Goal: Transaction & Acquisition: Purchase product/service

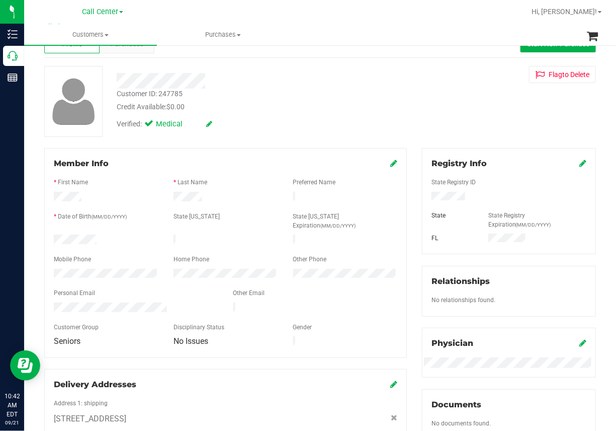
scroll to position [50, 0]
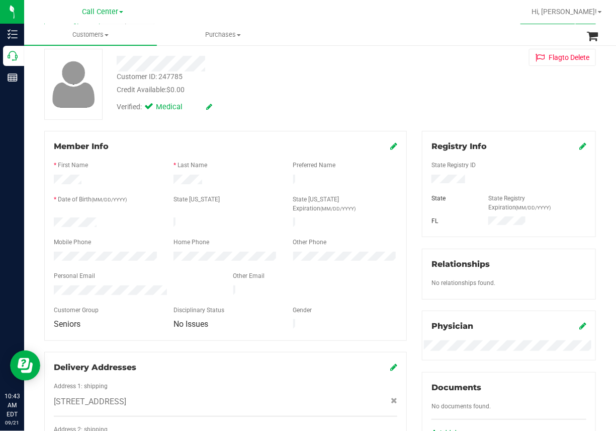
drag, startPoint x: 74, startPoint y: 216, endPoint x: 473, endPoint y: 63, distance: 427.8
click at [473, 63] on div "Flag to [GEOGRAPHIC_DATA]" at bounding box center [509, 57] width 189 height 17
click at [231, 172] on div "* Last Name" at bounding box center [226, 166] width 120 height 12
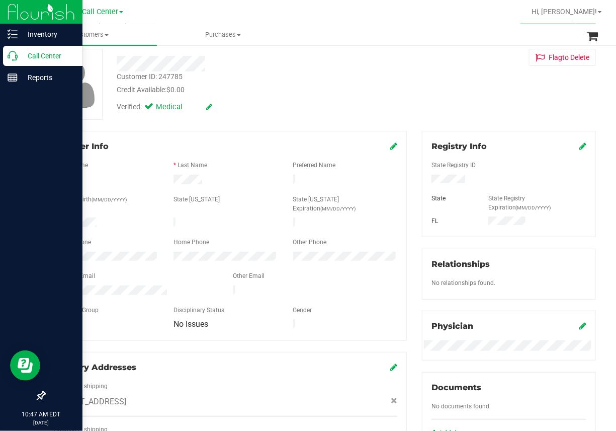
click at [7, 58] on div "Call Center" at bounding box center [42, 56] width 79 height 20
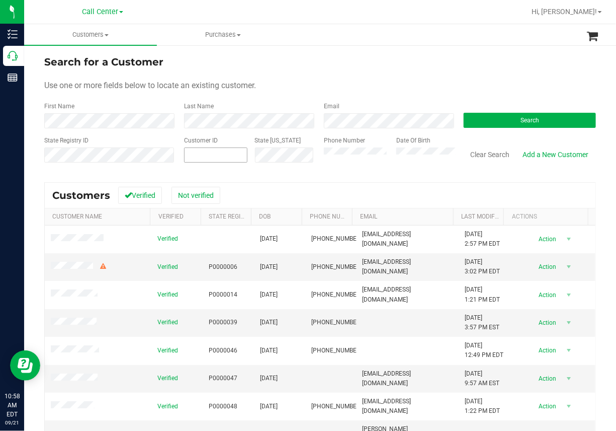
click at [0, 0] on input "text" at bounding box center [0, 0] width 0 height 0
paste input "1460286"
type input "1460286"
click at [535, 119] on button "Search" at bounding box center [530, 120] width 132 height 15
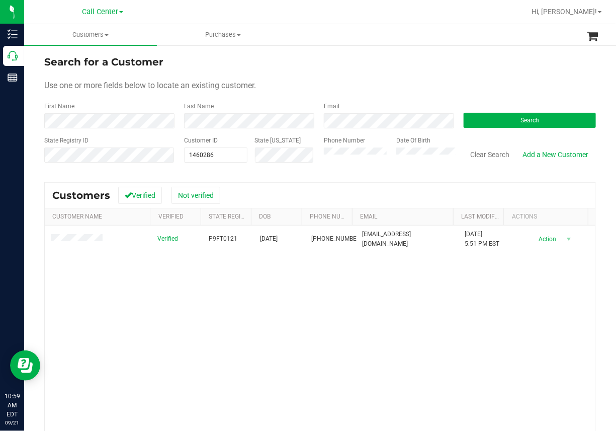
drag, startPoint x: 343, startPoint y: 30, endPoint x: 283, endPoint y: 93, distance: 86.1
click at [343, 31] on ul "Customers All customers Add a new customer All physicians Purchases All purchas…" at bounding box center [332, 35] width 616 height 22
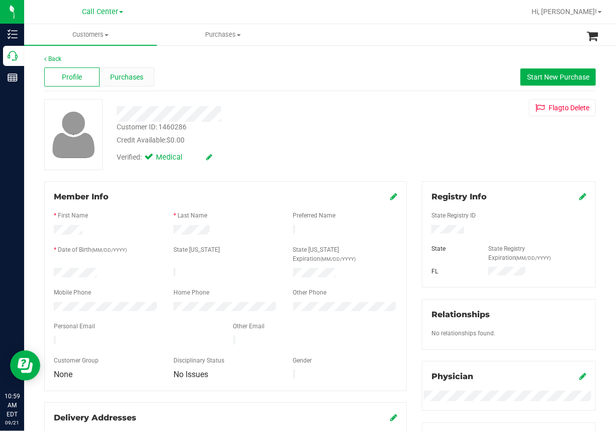
click at [135, 77] on span "Purchases" at bounding box center [127, 77] width 33 height 11
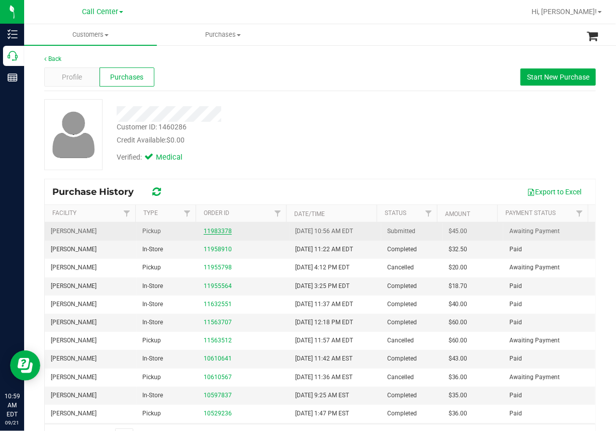
click at [218, 229] on link "11983378" at bounding box center [218, 230] width 28 height 7
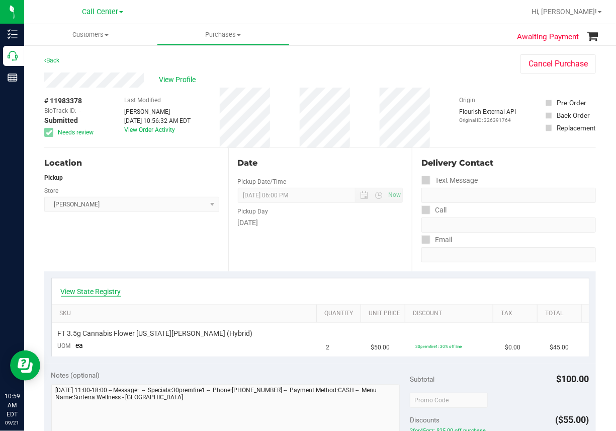
click at [91, 294] on link "View State Registry" at bounding box center [91, 291] width 60 height 10
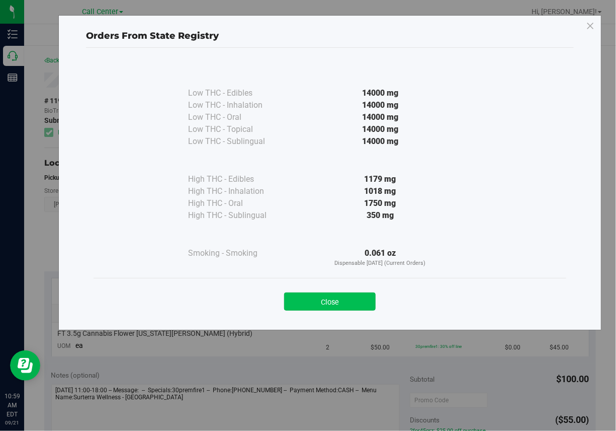
click at [318, 302] on button "Close" at bounding box center [330, 301] width 92 height 18
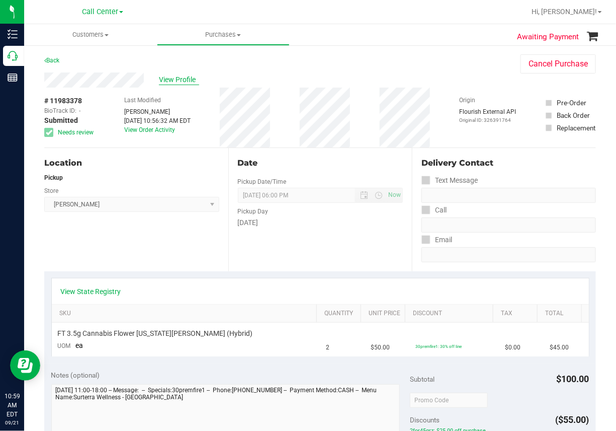
click at [181, 82] on span "View Profile" at bounding box center [179, 79] width 40 height 11
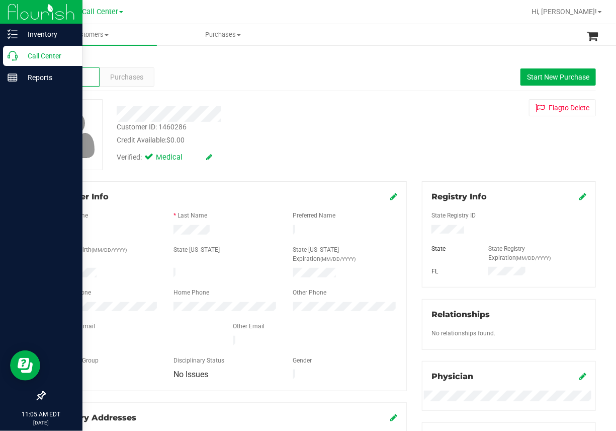
click at [17, 57] on icon at bounding box center [13, 56] width 10 height 10
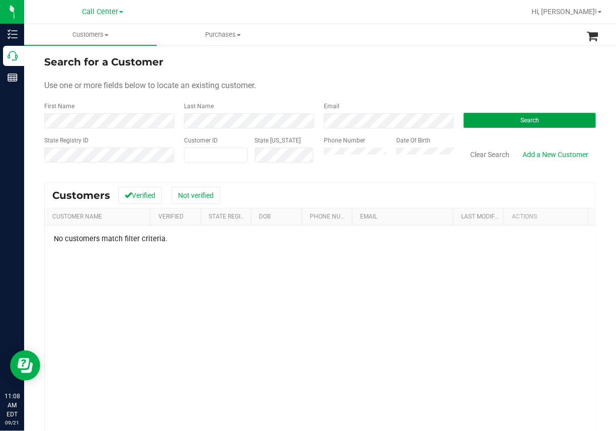
click at [521, 118] on span "Search" at bounding box center [530, 120] width 19 height 7
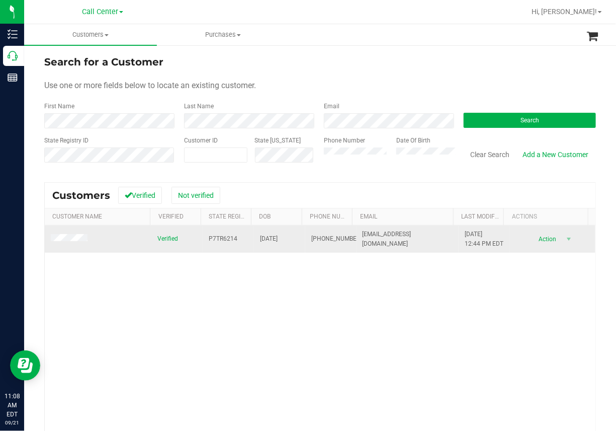
drag, startPoint x: 138, startPoint y: 287, endPoint x: 97, endPoint y: 257, distance: 51.5
click at [137, 288] on div "Verified P7TR6214 [DATE] (239) 282-0425 [EMAIL_ADDRESS][DOMAIN_NAME] [DATE] 12:…" at bounding box center [320, 360] width 551 height 271
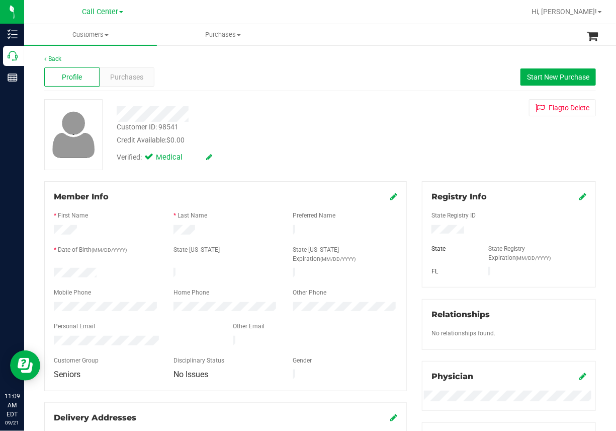
click at [170, 78] on div "Profile Purchases Start New Purchase" at bounding box center [320, 77] width 552 height 28
drag, startPoint x: 223, startPoint y: 97, endPoint x: 221, endPoint y: 104, distance: 7.3
click at [225, 97] on div "Back Profile Purchases Start New Purchase Customer ID: 98541 Credit Available: …" at bounding box center [320, 379] width 552 height 651
click at [197, 66] on div "Profile Purchases Start New Purchase" at bounding box center [320, 77] width 552 height 28
click at [140, 80] on span "Purchases" at bounding box center [127, 77] width 33 height 11
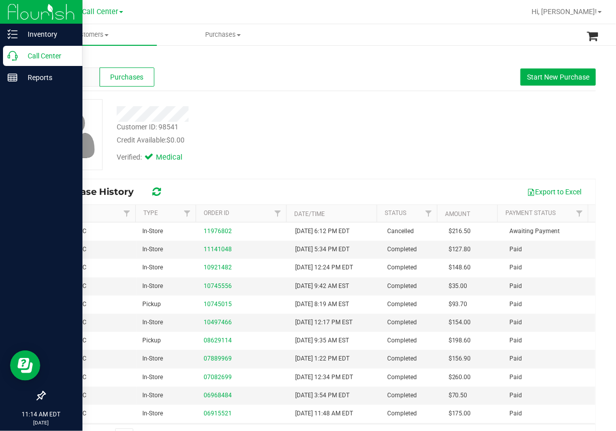
click at [8, 56] on icon at bounding box center [13, 56] width 10 height 10
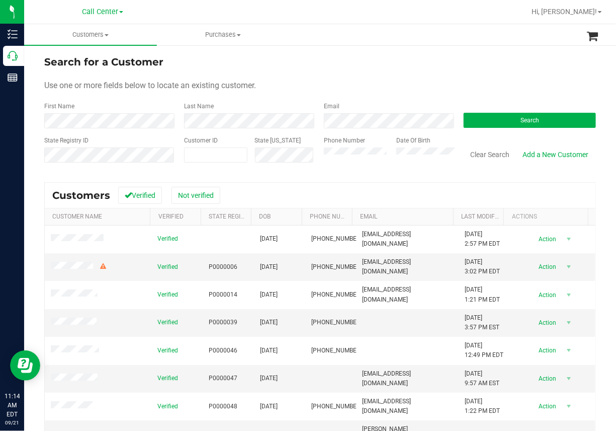
click at [261, 174] on div "Search for a Customer Use one or more fields below to locate an existing custom…" at bounding box center [320, 287] width 552 height 467
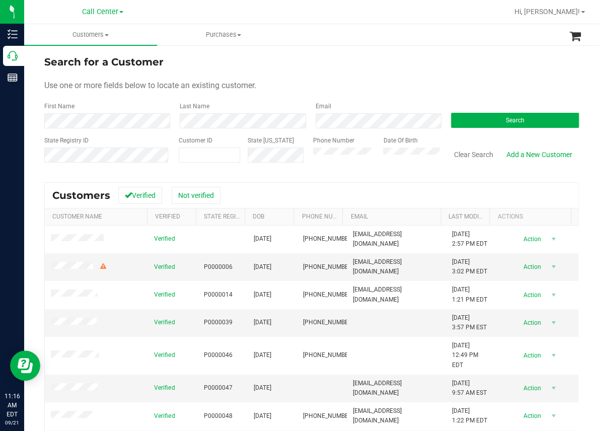
click at [213, 10] on div at bounding box center [344, 12] width 328 height 20
click at [312, 37] on ul "Customers All customers Add a new customer All physicians Purchases All purchas…" at bounding box center [323, 35] width 599 height 22
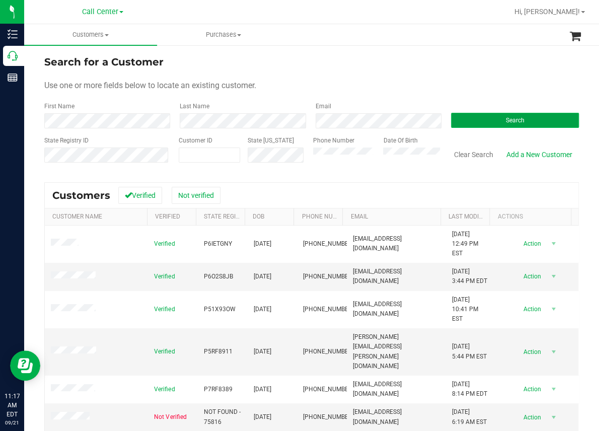
click at [497, 124] on button "Search" at bounding box center [515, 120] width 128 height 15
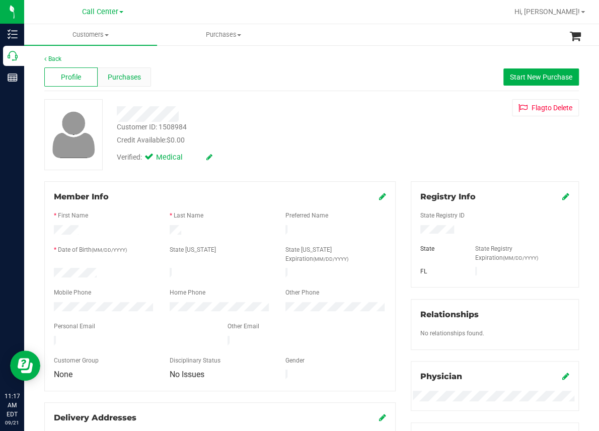
click at [122, 75] on span "Purchases" at bounding box center [124, 77] width 33 height 11
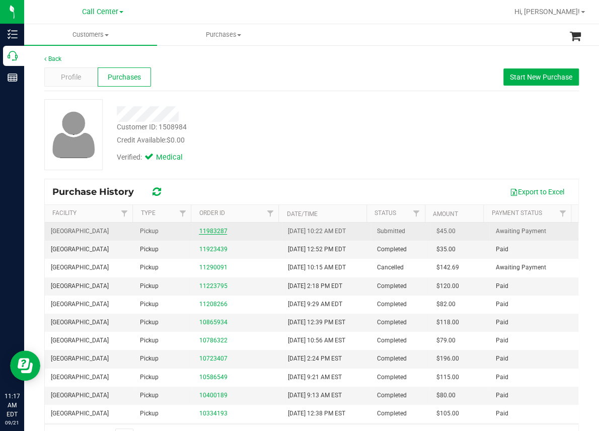
click at [207, 232] on link "11983287" at bounding box center [213, 230] width 28 height 7
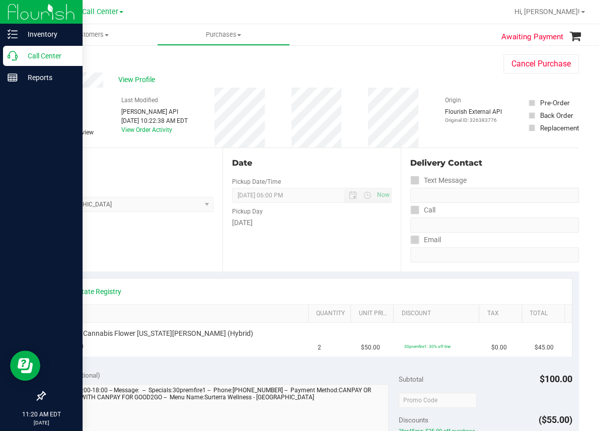
click at [17, 58] on icon at bounding box center [13, 56] width 10 height 10
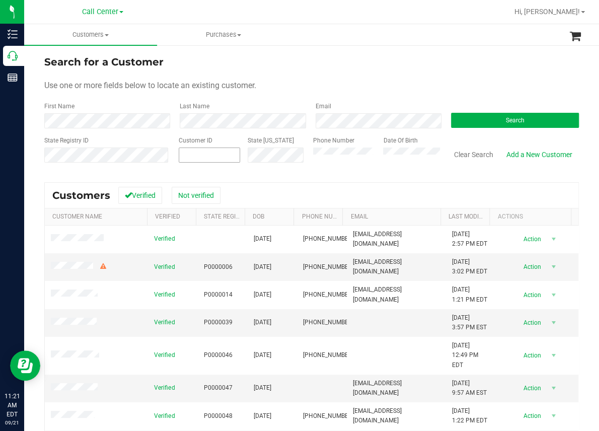
click at [0, 0] on input "text" at bounding box center [0, 0] width 0 height 0
paste input "1068"
type input "1068"
click at [531, 119] on button "Search" at bounding box center [515, 120] width 128 height 15
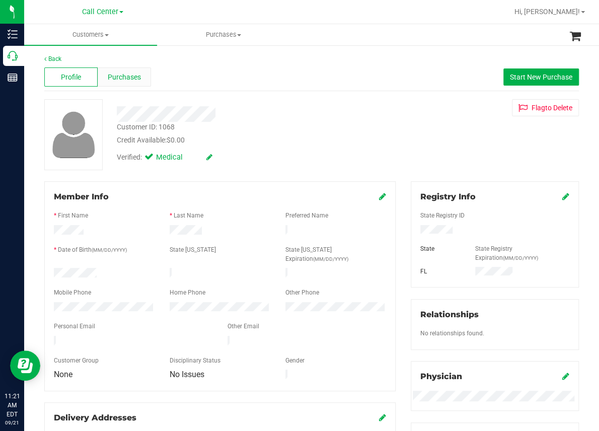
click at [136, 79] on span "Purchases" at bounding box center [124, 77] width 33 height 11
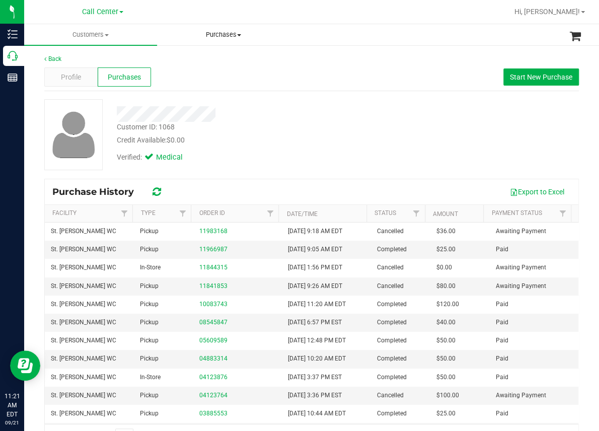
click at [281, 37] on span "Purchases" at bounding box center [223, 34] width 132 height 9
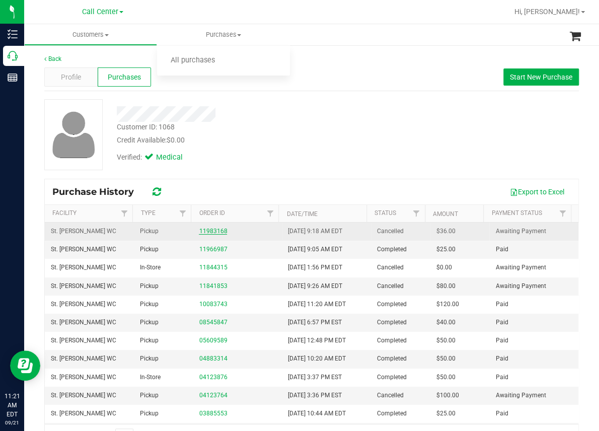
click at [207, 232] on link "11983168" at bounding box center [213, 230] width 28 height 7
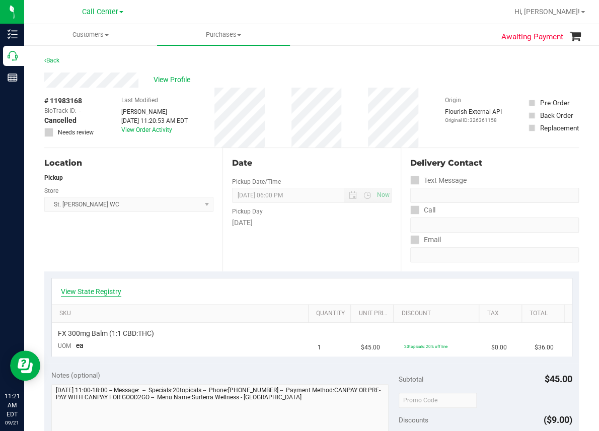
click at [110, 291] on link "View State Registry" at bounding box center [91, 291] width 60 height 10
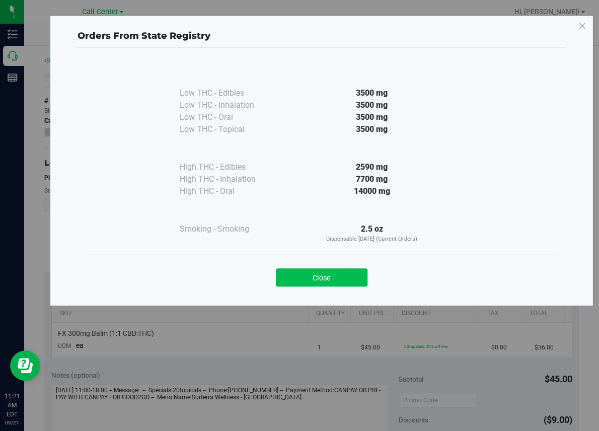
click at [334, 280] on button "Close" at bounding box center [322, 277] width 92 height 18
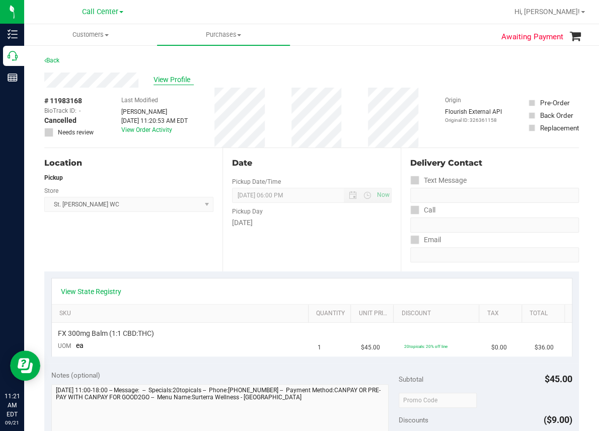
click at [173, 85] on div "View Profile" at bounding box center [311, 79] width 534 height 15
click at [170, 83] on span "View Profile" at bounding box center [173, 79] width 40 height 11
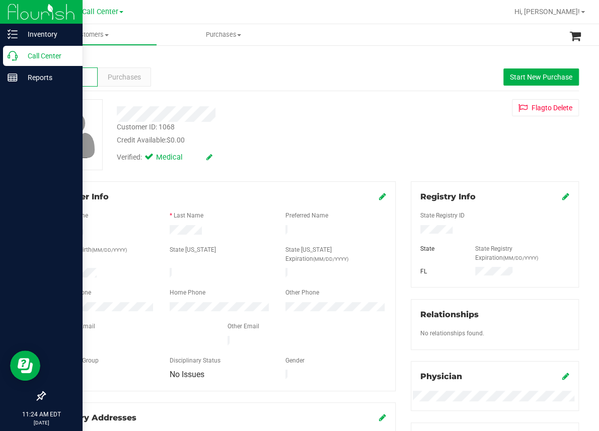
click at [9, 57] on icon at bounding box center [13, 56] width 10 height 10
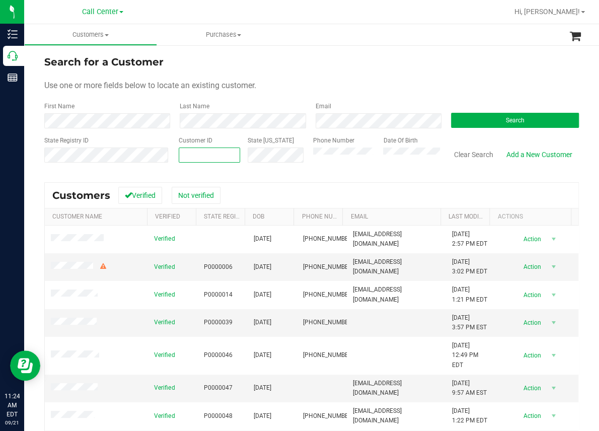
click at [180, 155] on input "text" at bounding box center [209, 155] width 60 height 14
paste input "393380"
type input "393380"
click at [505, 111] on div "Search" at bounding box center [510, 115] width 135 height 27
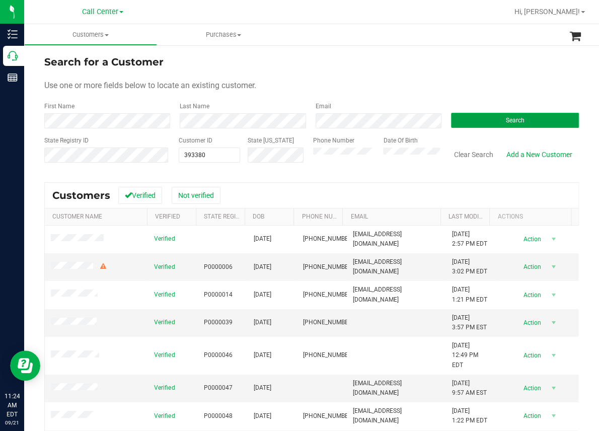
click at [505, 122] on span "Search" at bounding box center [514, 120] width 19 height 7
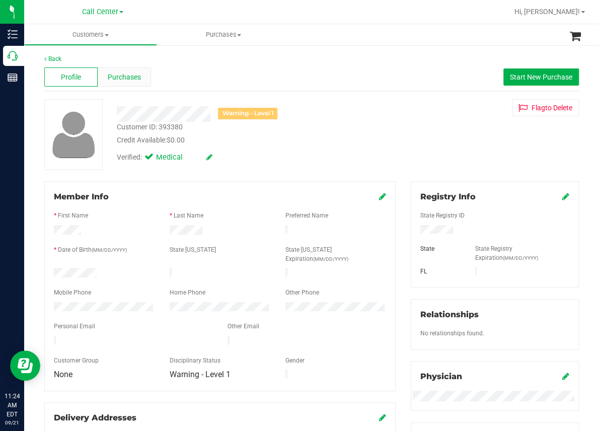
click at [124, 78] on span "Purchases" at bounding box center [124, 77] width 33 height 11
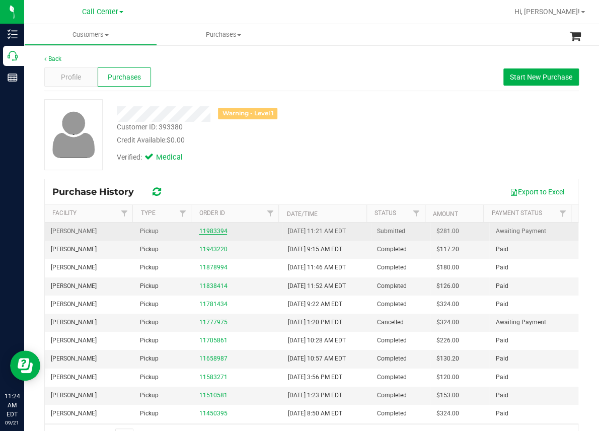
click at [216, 233] on link "11983394" at bounding box center [213, 230] width 28 height 7
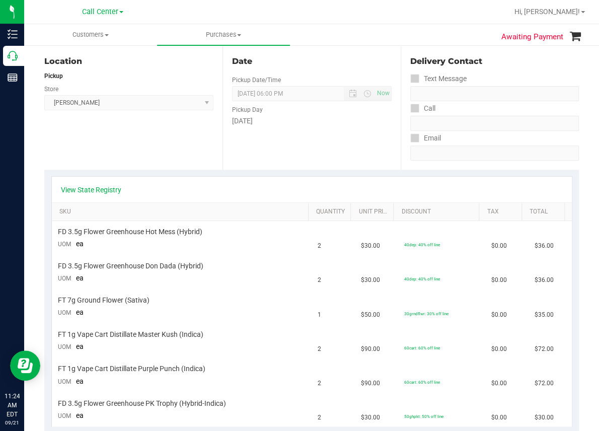
scroll to position [101, 0]
click at [109, 189] on link "View State Registry" at bounding box center [91, 191] width 60 height 10
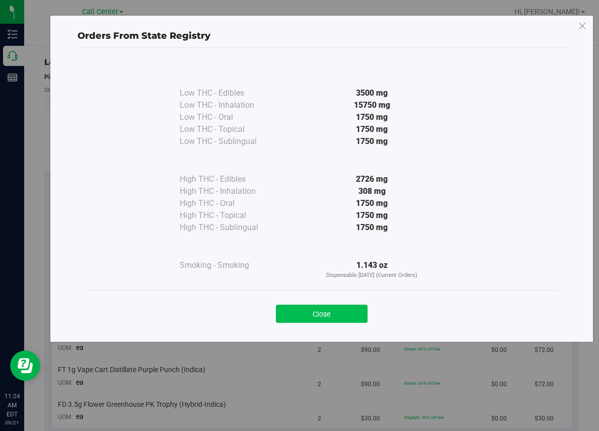
click at [337, 315] on button "Close" at bounding box center [322, 313] width 92 height 18
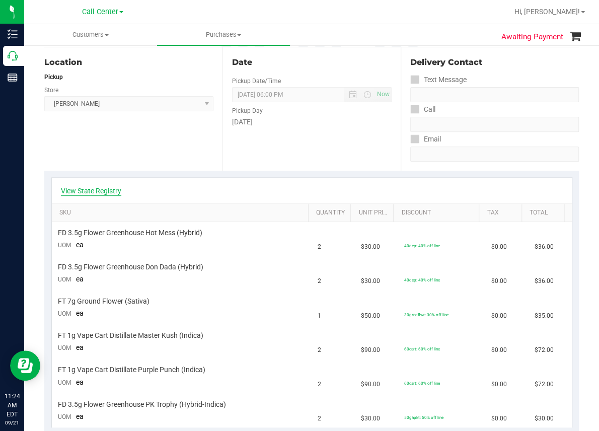
click at [104, 190] on link "View State Registry" at bounding box center [91, 191] width 60 height 10
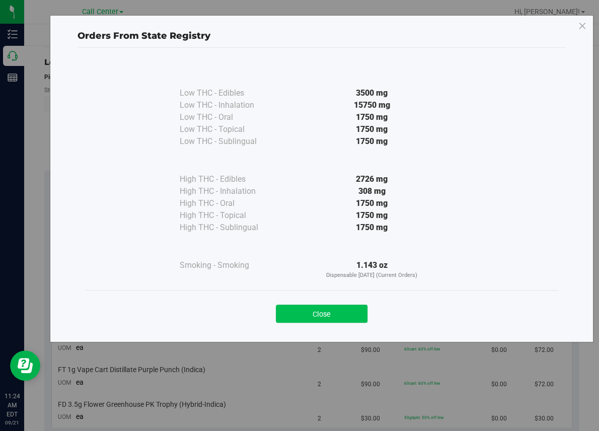
click at [330, 312] on button "Close" at bounding box center [322, 313] width 92 height 18
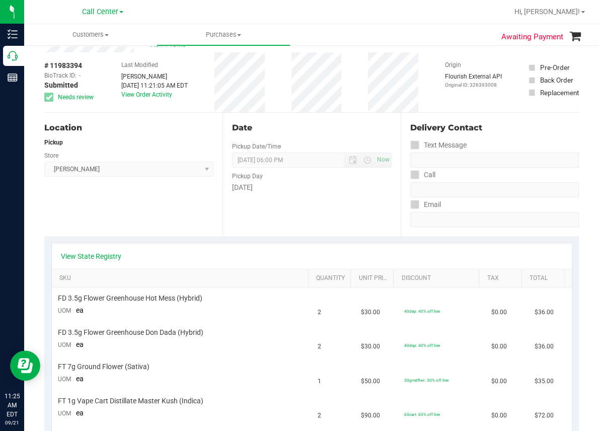
scroll to position [0, 0]
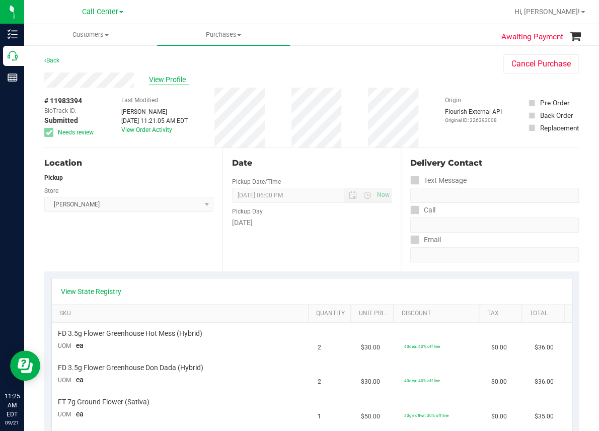
click at [173, 77] on span "View Profile" at bounding box center [169, 79] width 40 height 11
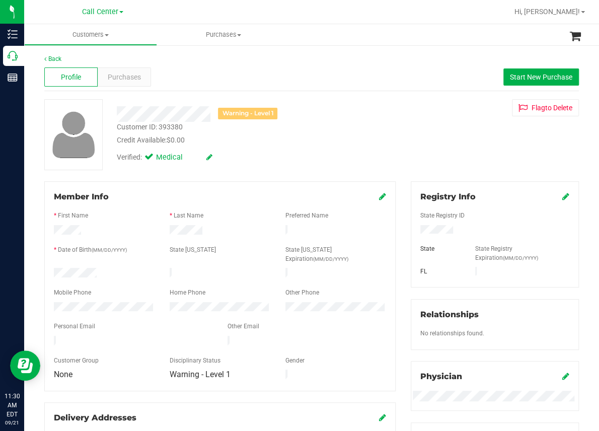
drag, startPoint x: 235, startPoint y: 371, endPoint x: 347, endPoint y: 57, distance: 333.9
click at [347, 57] on div "Back" at bounding box center [311, 58] width 534 height 9
drag, startPoint x: 216, startPoint y: 56, endPoint x: 195, endPoint y: 68, distance: 24.1
click at [205, 66] on div "Back Profile Purchases Start New Purchase Warning - Level 1 Customer ID: 393380…" at bounding box center [311, 379] width 534 height 651
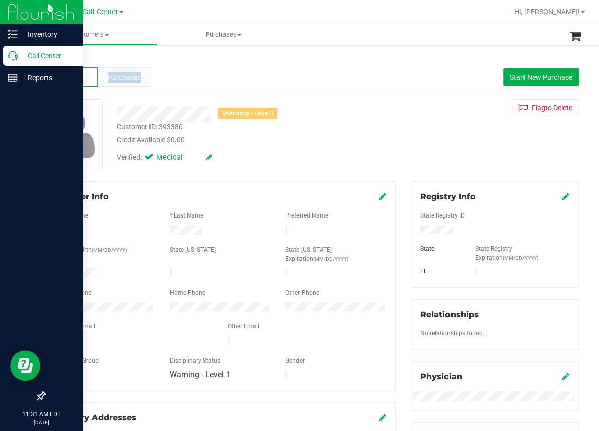
click at [13, 61] on div "Call Center" at bounding box center [42, 56] width 79 height 20
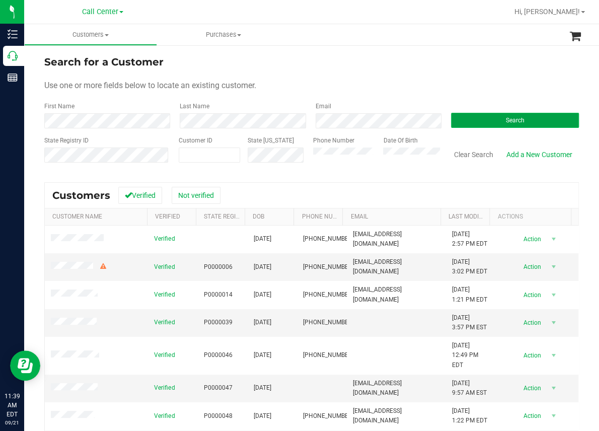
click at [465, 124] on button "Search" at bounding box center [515, 120] width 128 height 15
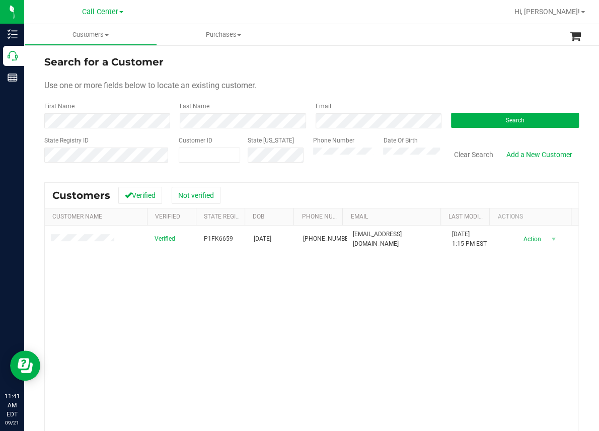
click at [217, 324] on div "Verified P1FK6659 [DATE] (561) 389-9916 [EMAIL_ADDRESS][DOMAIN_NAME] [DATE] 1:1…" at bounding box center [311, 360] width 533 height 271
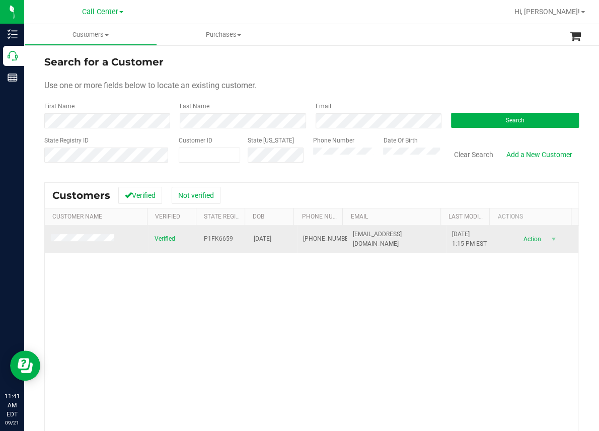
click at [210, 238] on span "P1FK6659" at bounding box center [218, 239] width 29 height 10
click at [210, 237] on span "P1FK6659" at bounding box center [218, 239] width 29 height 10
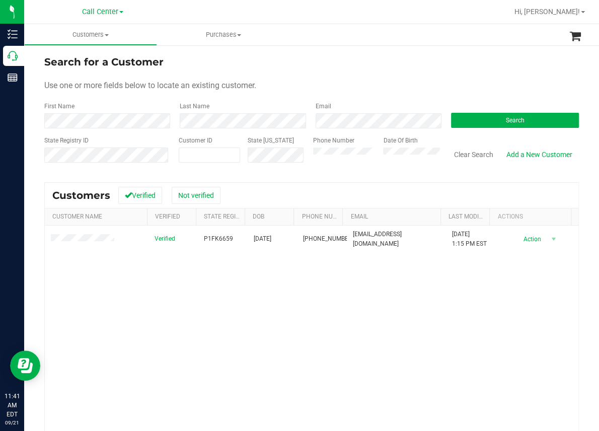
click at [252, 327] on div "Verified P1FK6659 [DATE] (561) 389-9916 [EMAIL_ADDRESS][DOMAIN_NAME] [DATE] 1:1…" at bounding box center [311, 360] width 533 height 271
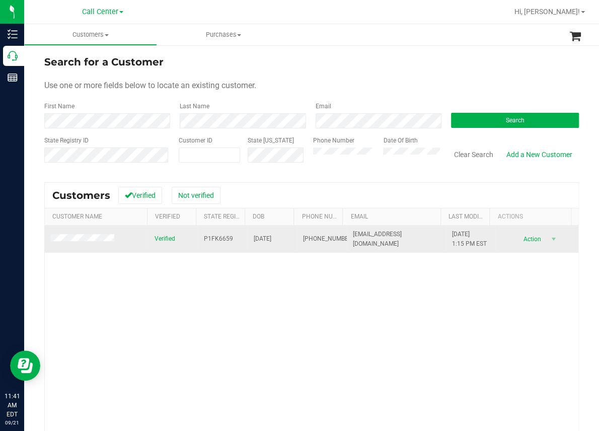
click at [260, 240] on span "[DATE]" at bounding box center [263, 239] width 18 height 10
copy span "[DATE]"
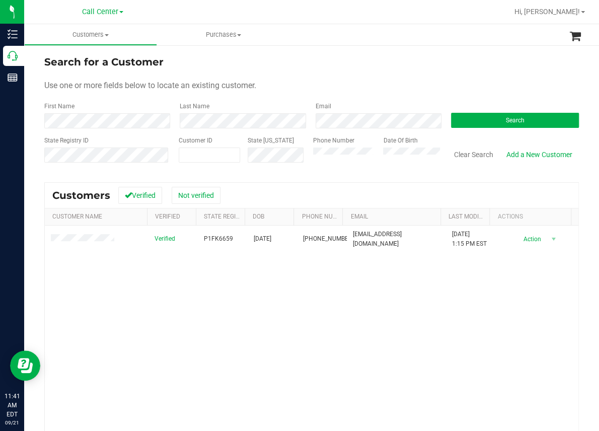
click at [218, 333] on div "Verified P1FK6659 [DATE] (561) 389-9916 [EMAIL_ADDRESS][DOMAIN_NAME] [DATE] 1:1…" at bounding box center [311, 360] width 533 height 271
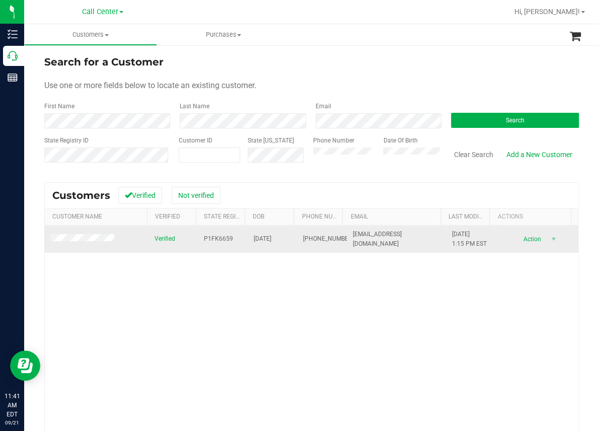
click at [210, 239] on span "P1FK6659" at bounding box center [218, 239] width 29 height 10
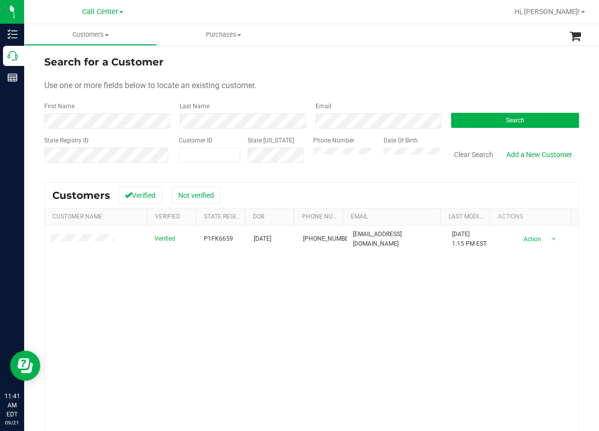
drag, startPoint x: 155, startPoint y: 357, endPoint x: 199, endPoint y: 306, distance: 67.1
click at [156, 355] on div "Verified P1FK6659 [DATE] (561) 389-9916 [EMAIL_ADDRESS][DOMAIN_NAME] [DATE] 1:1…" at bounding box center [311, 360] width 533 height 271
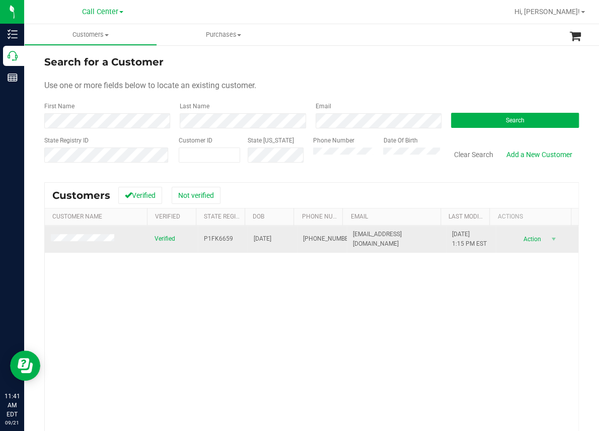
click at [262, 235] on span "[DATE]" at bounding box center [263, 239] width 18 height 10
copy span "[DATE]"
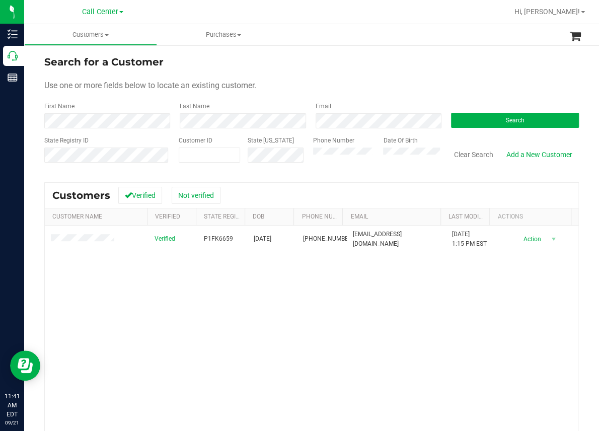
click at [230, 304] on div "Verified P1FK6659 [DATE] (561) 389-9916 [EMAIL_ADDRESS][DOMAIN_NAME] [DATE] 1:1…" at bounding box center [311, 360] width 533 height 271
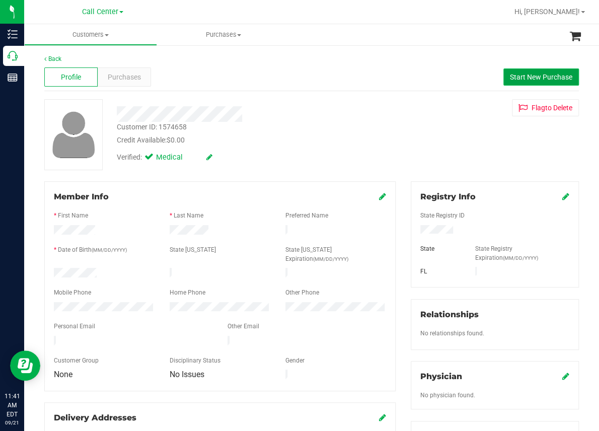
click at [545, 78] on span "Start New Purchase" at bounding box center [541, 77] width 62 height 8
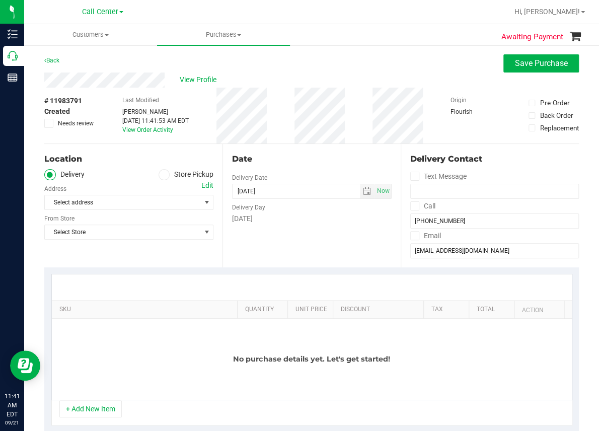
click at [161, 175] on icon at bounding box center [164, 175] width 6 height 0
click at [0, 0] on input "Store Pickup" at bounding box center [0, 0] width 0 height 0
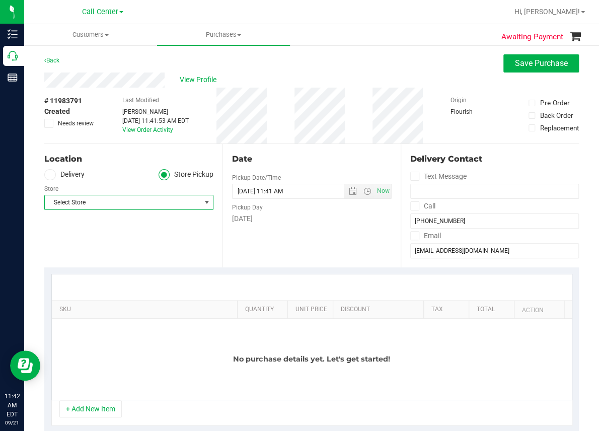
click at [98, 201] on span "Select Store" at bounding box center [122, 202] width 155 height 14
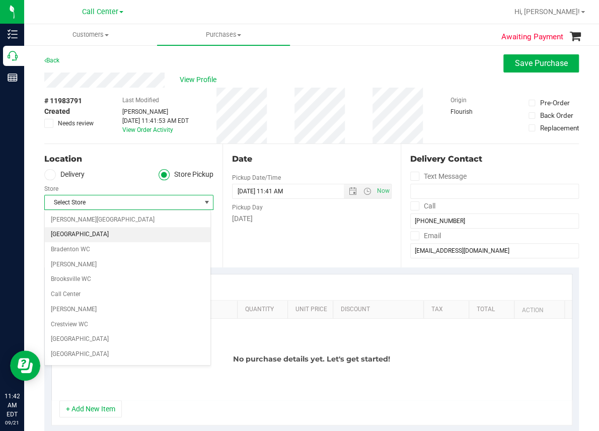
click at [69, 233] on li "[GEOGRAPHIC_DATA]" at bounding box center [128, 234] width 166 height 15
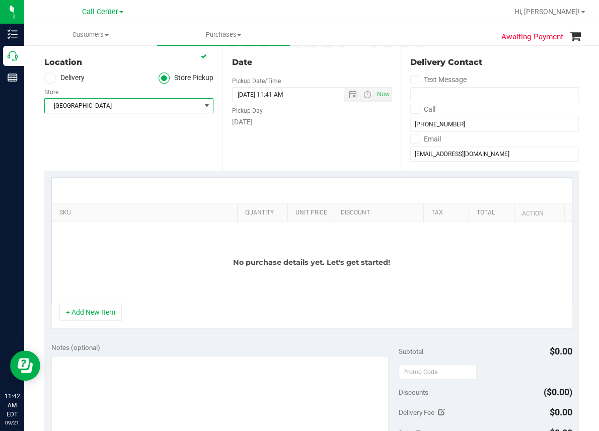
scroll to position [101, 0]
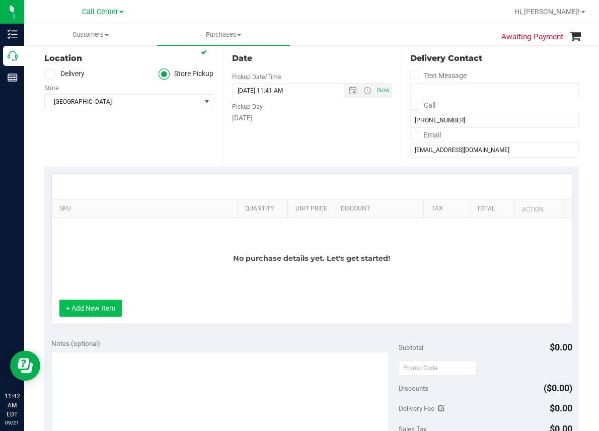
click at [91, 307] on button "+ Add New Item" at bounding box center [90, 307] width 62 height 17
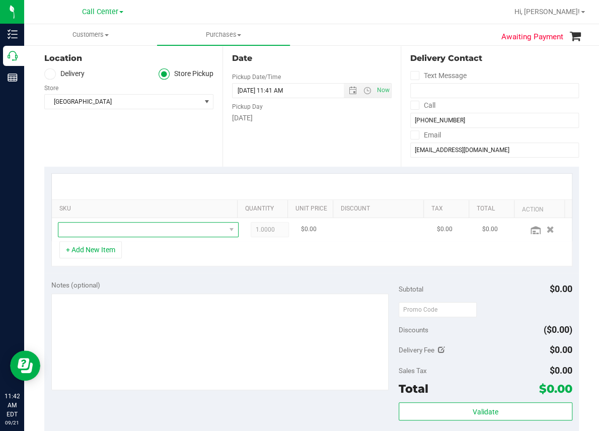
click at [90, 231] on span "NO DATA FOUND" at bounding box center [141, 229] width 167 height 14
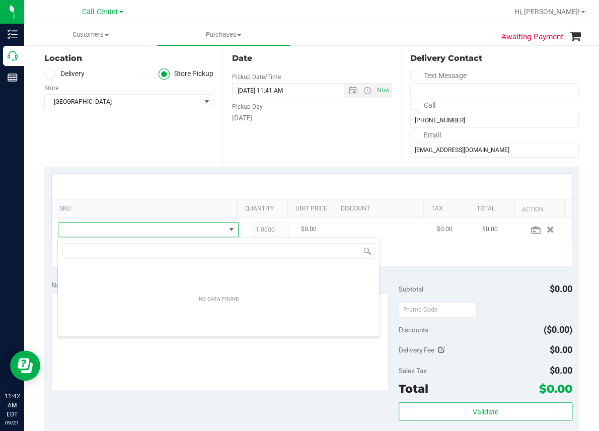
scroll to position [15, 158]
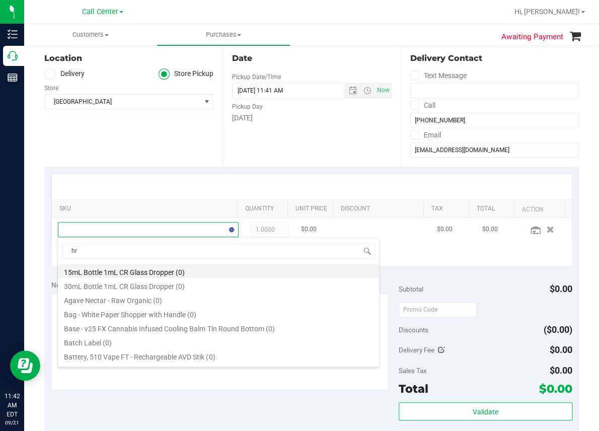
type input "h"
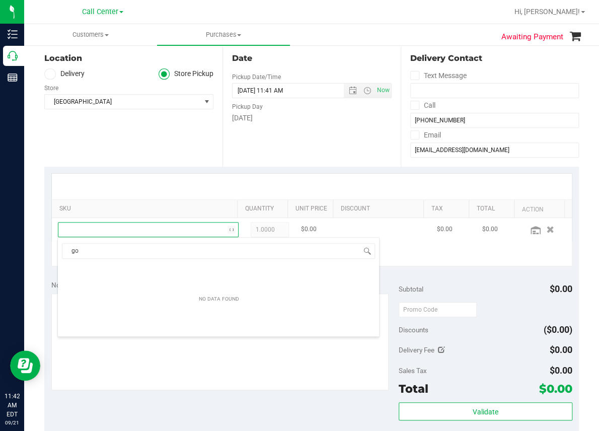
type input "g"
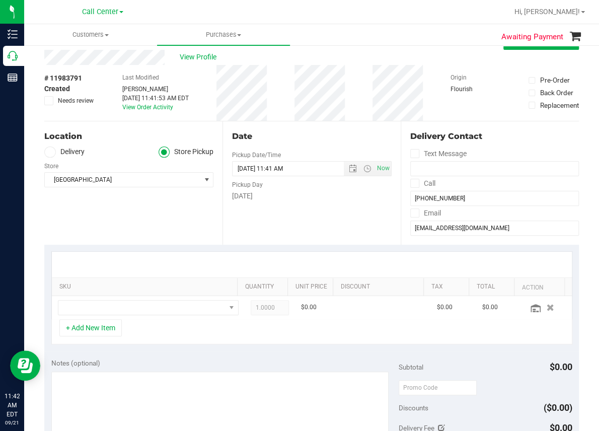
scroll to position [0, 0]
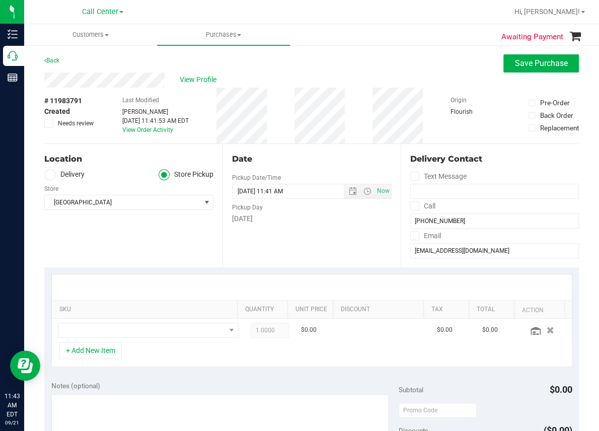
click at [180, 239] on div "Location Delivery Store Pickup Store [GEOGRAPHIC_DATA] WC Select Store [PERSON_…" at bounding box center [133, 205] width 178 height 123
click at [93, 330] on span "NO DATA FOUND" at bounding box center [141, 330] width 167 height 14
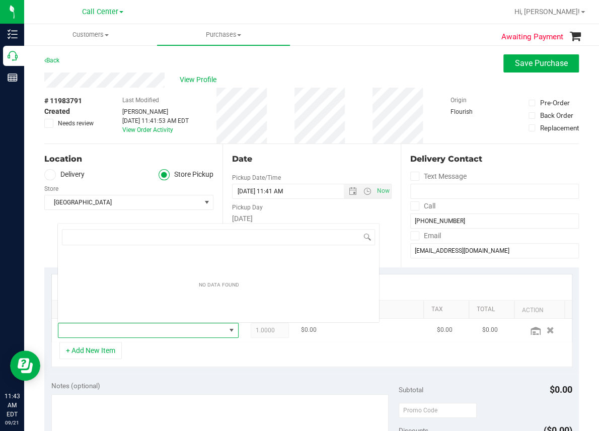
scroll to position [15, 158]
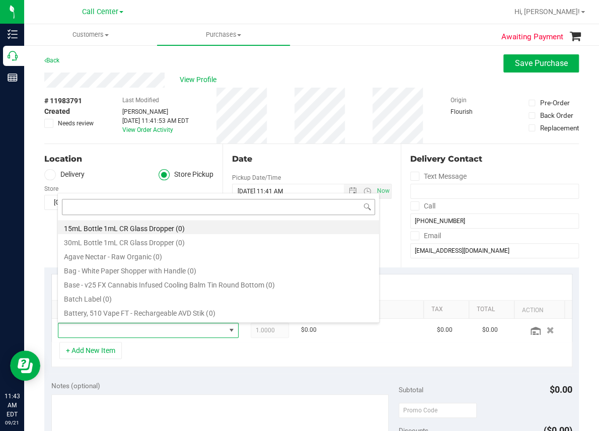
drag, startPoint x: 77, startPoint y: 238, endPoint x: 72, endPoint y: 207, distance: 31.2
click at [72, 207] on input at bounding box center [218, 207] width 313 height 16
type input "[US_STATE][PERSON_NAME]"
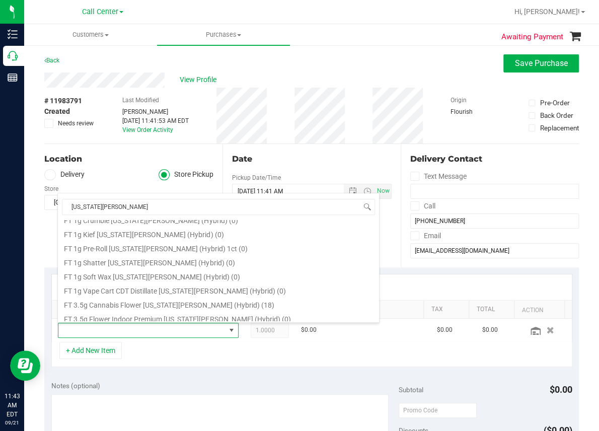
scroll to position [101, 0]
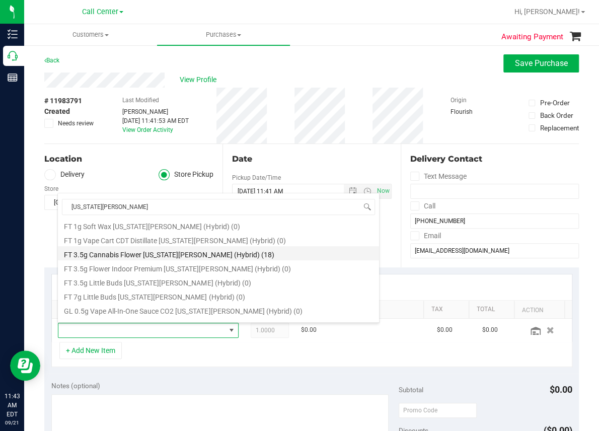
click at [173, 252] on li "FT 3.5g Cannabis Flower [US_STATE][PERSON_NAME] (Hybrid) (18)" at bounding box center [218, 253] width 321 height 14
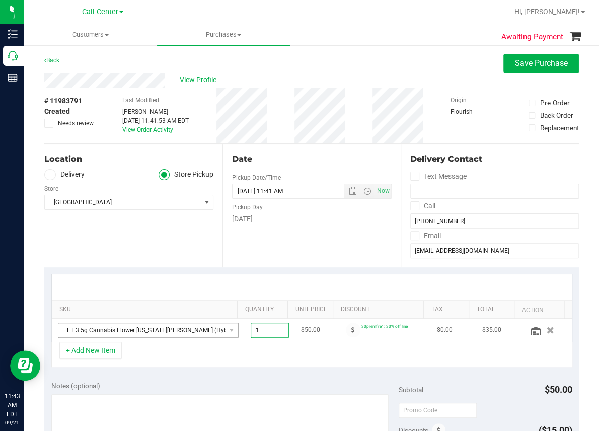
drag, startPoint x: 264, startPoint y: 330, endPoint x: 175, endPoint y: 332, distance: 89.6
click at [176, 332] on tr "FT 3.5g Cannabis Flower [US_STATE][PERSON_NAME] (Hybrid) 1.00 1 $50.00 30premfi…" at bounding box center [312, 329] width 520 height 23
type input "2"
type input "2.00"
click at [286, 247] on div "Date Pickup Date/Time [DATE] Now [DATE] 11:41 AM Now Pickup Day [DATE]" at bounding box center [311, 205] width 178 height 123
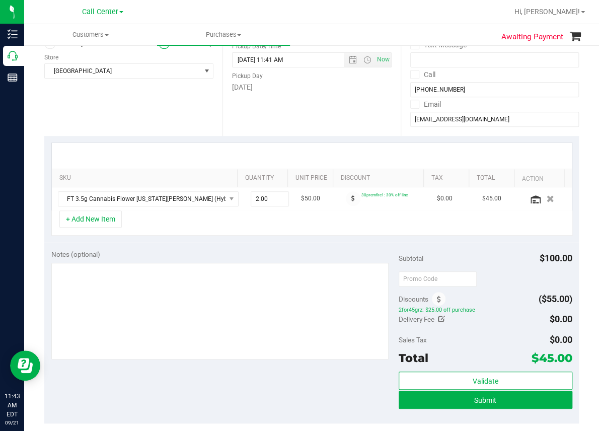
scroll to position [151, 0]
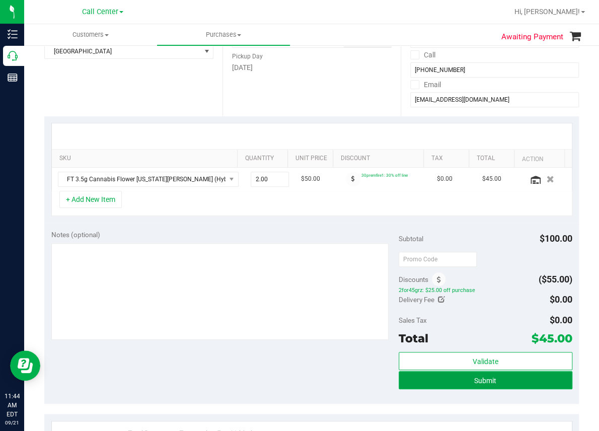
click at [467, 380] on button "Submit" at bounding box center [485, 380] width 174 height 18
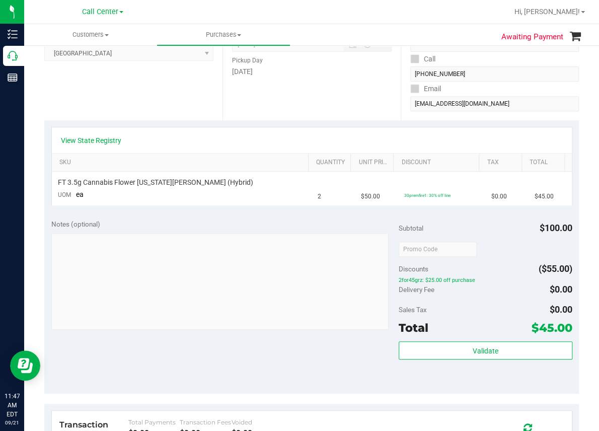
click at [355, 27] on ul "Customers All customers Add a new customer All physicians Purchases All purchas…" at bounding box center [323, 35] width 599 height 22
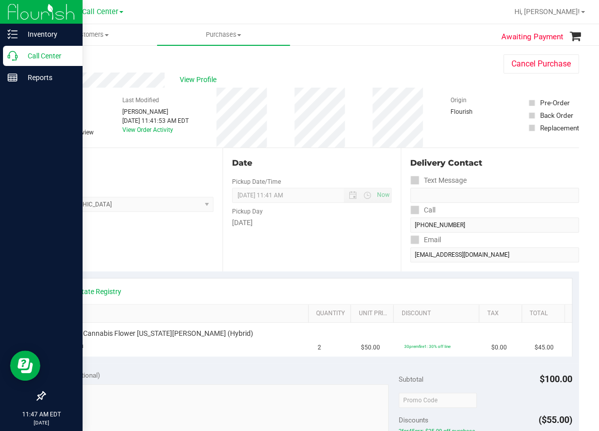
click at [17, 55] on icon at bounding box center [13, 56] width 10 height 10
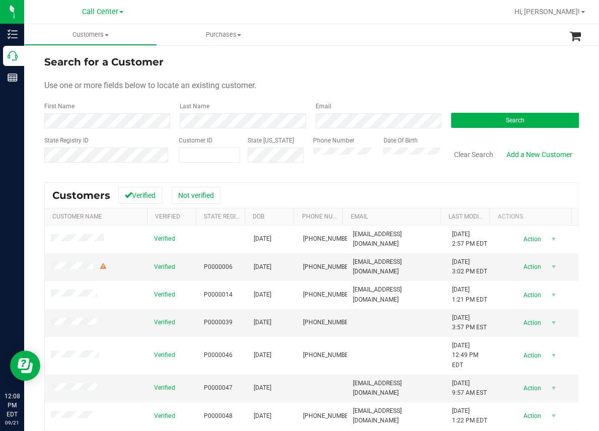
click at [185, 17] on div at bounding box center [344, 12] width 328 height 20
click at [189, 154] on span at bounding box center [209, 154] width 61 height 15
paste input "247785"
type input "247785"
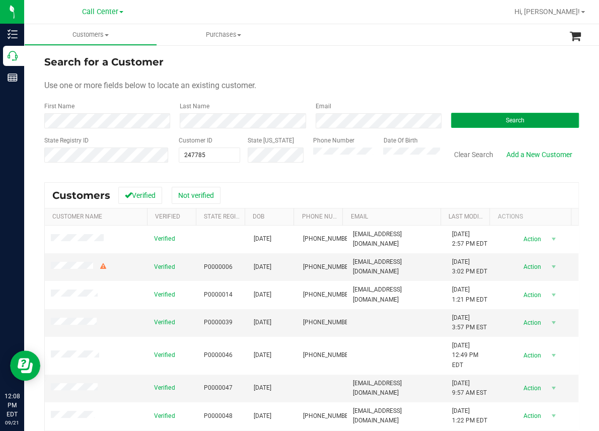
click at [505, 120] on span "Search" at bounding box center [514, 120] width 19 height 7
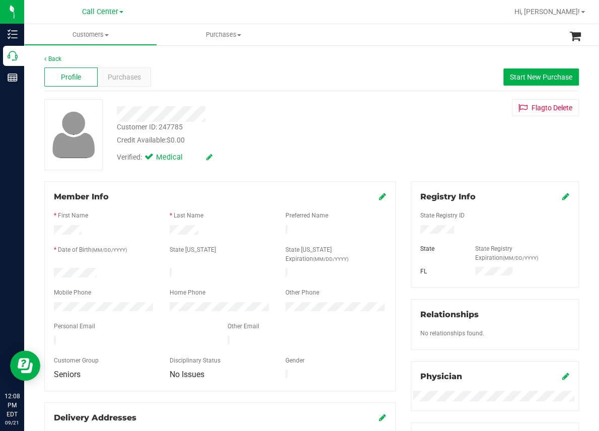
drag, startPoint x: 105, startPoint y: 288, endPoint x: 356, endPoint y: 94, distance: 317.4
click at [370, 79] on div "Profile Purchases Start New Purchase" at bounding box center [311, 77] width 534 height 28
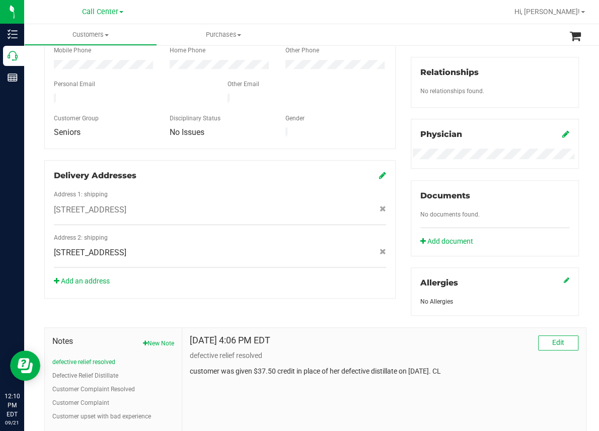
scroll to position [302, 0]
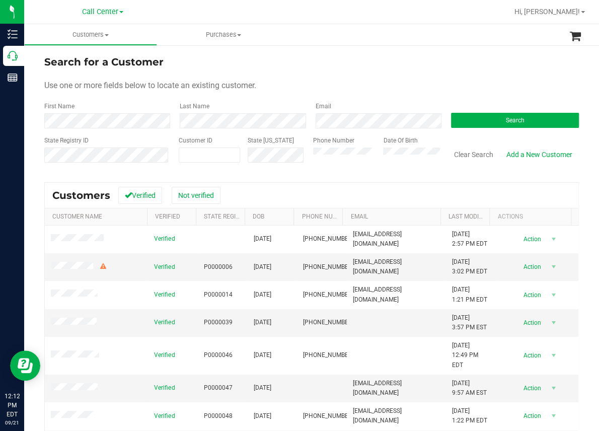
click at [260, 56] on div "Search for a Customer" at bounding box center [311, 61] width 534 height 15
click at [493, 121] on button "Search" at bounding box center [515, 120] width 128 height 15
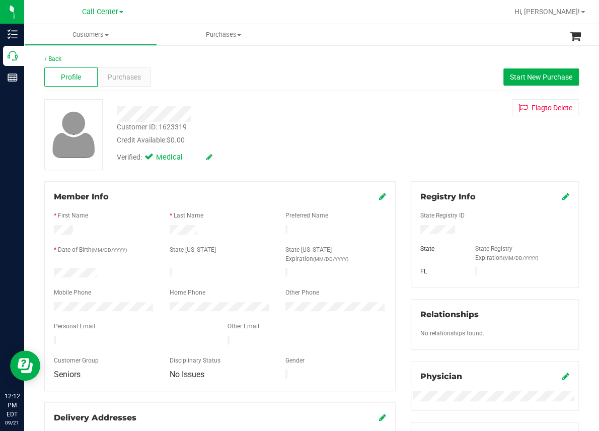
click at [369, 110] on div at bounding box center [246, 114] width 275 height 16
click at [133, 78] on span "Purchases" at bounding box center [124, 77] width 33 height 11
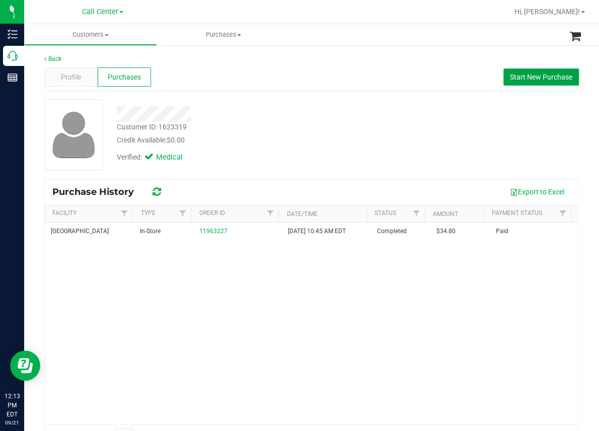
click at [519, 75] on span "Start New Purchase" at bounding box center [541, 77] width 62 height 8
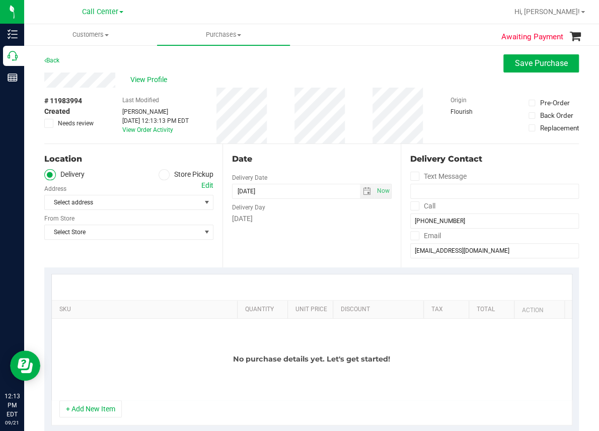
click at [355, 92] on div "# 11983994 Created Needs review Last Modified [PERSON_NAME] [DATE] 12:13:13 PM …" at bounding box center [311, 116] width 534 height 56
click at [161, 175] on icon at bounding box center [164, 175] width 6 height 0
click at [0, 0] on input "Store Pickup" at bounding box center [0, 0] width 0 height 0
click at [66, 200] on span "Select Store" at bounding box center [122, 202] width 155 height 14
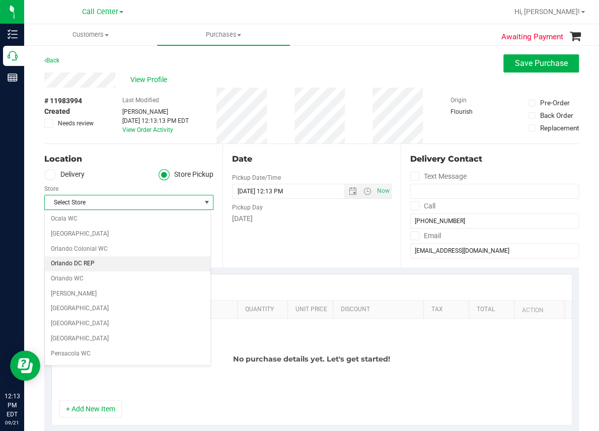
scroll to position [453, 0]
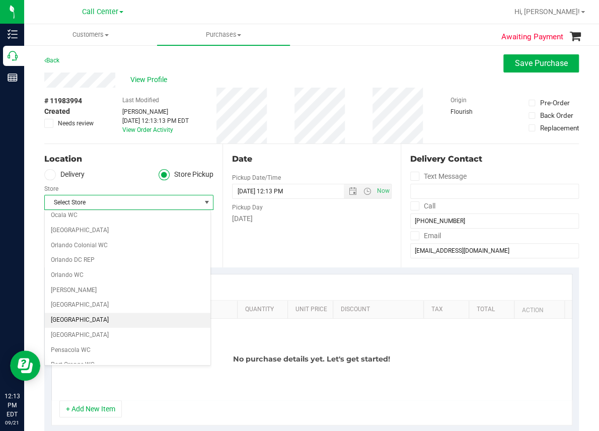
click at [60, 317] on li "[GEOGRAPHIC_DATA]" at bounding box center [128, 319] width 166 height 15
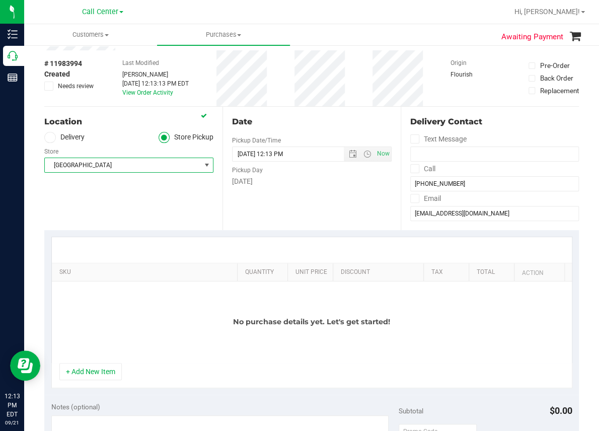
scroll to position [101, 0]
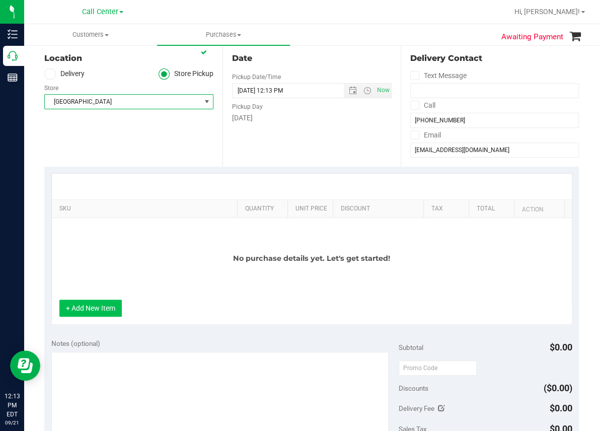
click at [91, 307] on button "+ Add New Item" at bounding box center [90, 307] width 62 height 17
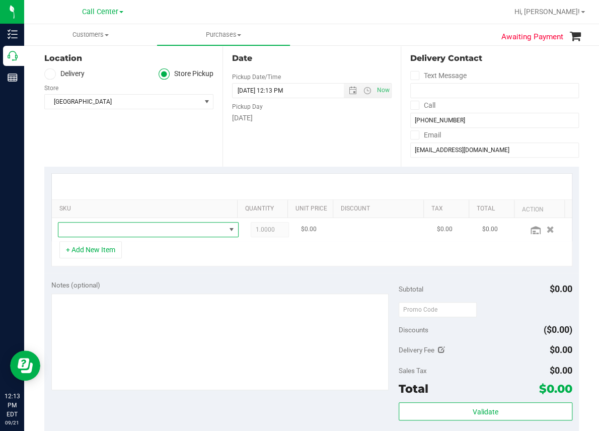
click at [84, 227] on span "NO DATA FOUND" at bounding box center [141, 229] width 167 height 14
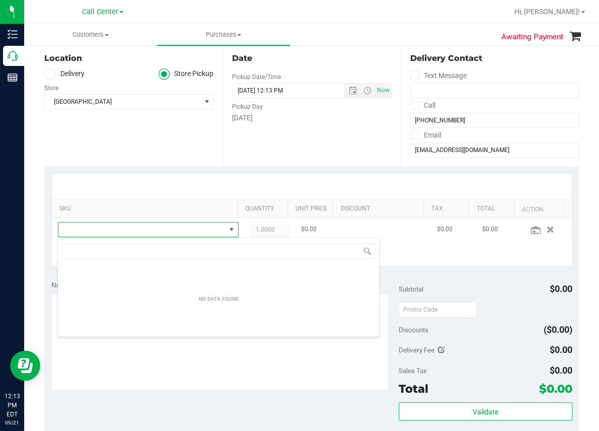
scroll to position [15, 158]
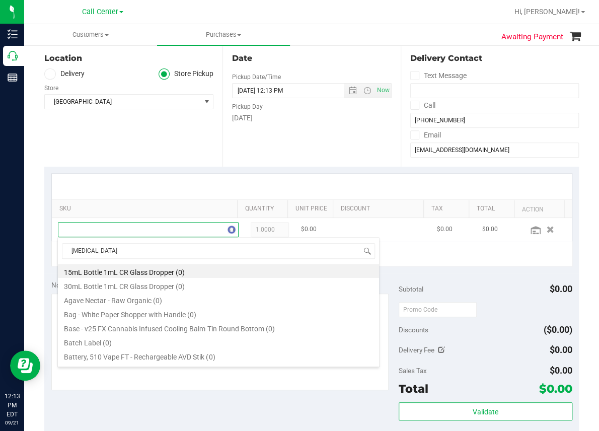
type input "BALM"
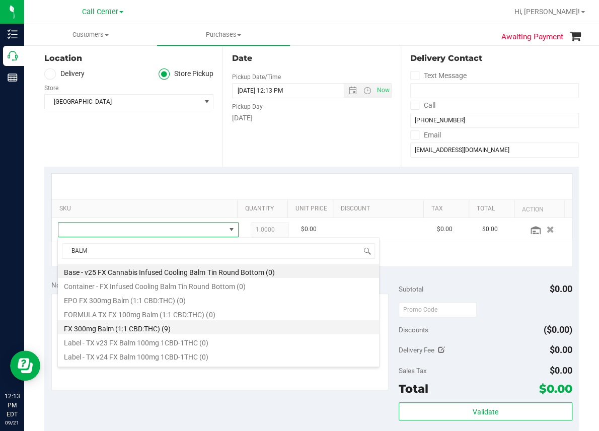
click at [103, 328] on li "FX 300mg Balm (1:1 CBD:THC) (9)" at bounding box center [218, 327] width 321 height 14
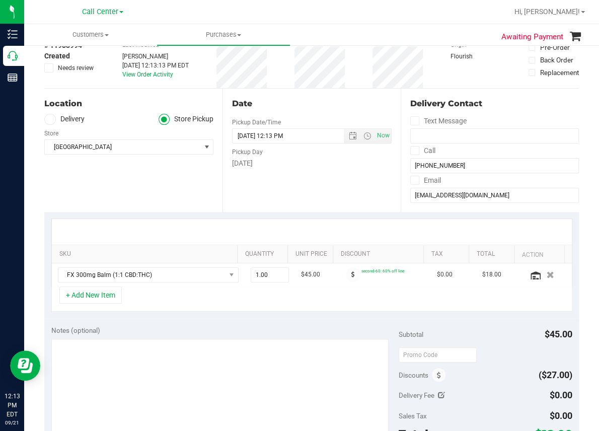
scroll to position [0, 0]
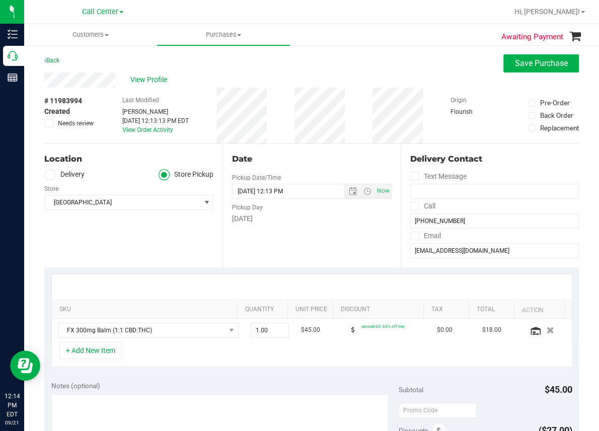
click at [209, 260] on div "Location Delivery Store Pickup Store [GEOGRAPHIC_DATA] WC Select Store [PERSON_…" at bounding box center [133, 205] width 178 height 123
click at [234, 54] on div "Back Save Purchase" at bounding box center [311, 63] width 534 height 18
click at [219, 69] on div "Back Save Purchase" at bounding box center [311, 63] width 534 height 18
drag, startPoint x: 264, startPoint y: 329, endPoint x: 230, endPoint y: 333, distance: 33.5
click at [245, 333] on td "1.00 1" at bounding box center [270, 329] width 50 height 23
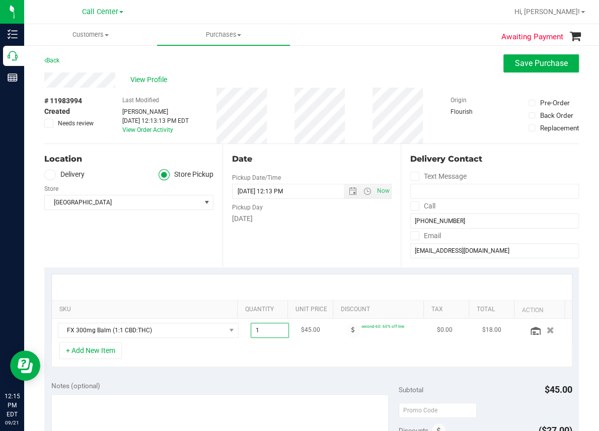
type input "4"
type input "4.00"
click at [318, 359] on div "+ Add New Item" at bounding box center [311, 354] width 521 height 25
click at [546, 328] on icon "button" at bounding box center [550, 330] width 9 height 8
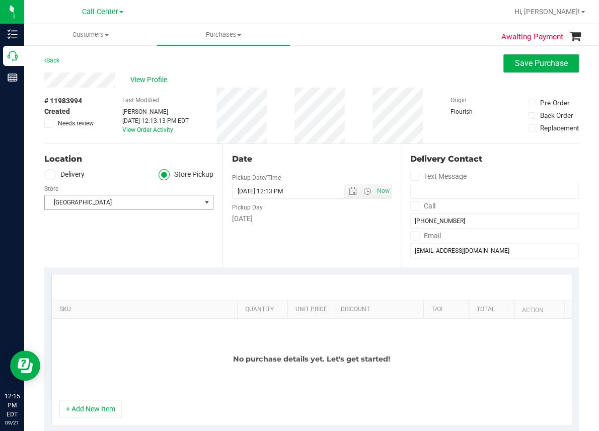
click at [95, 200] on span "[GEOGRAPHIC_DATA]" at bounding box center [122, 202] width 155 height 14
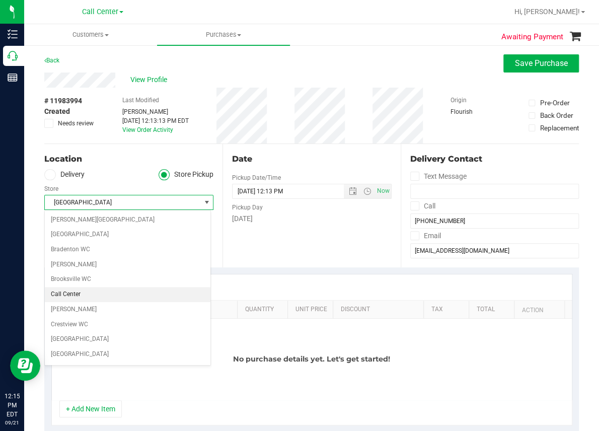
click at [55, 297] on li "Call Center" at bounding box center [128, 294] width 166 height 15
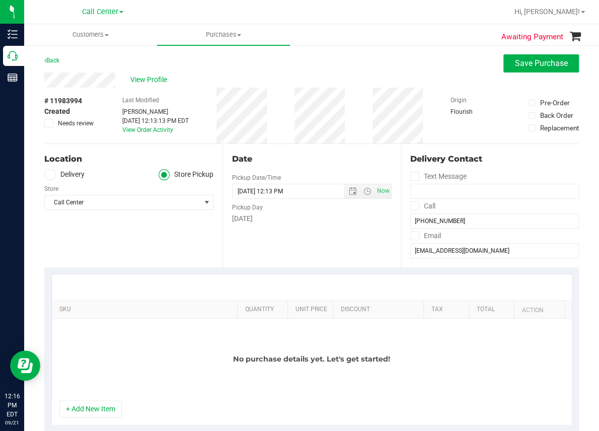
click at [411, 35] on ul "Customers All customers Add a new customer All physicians Purchases All purchas…" at bounding box center [323, 35] width 599 height 22
click at [535, 64] on span "Save Purchase" at bounding box center [541, 63] width 53 height 10
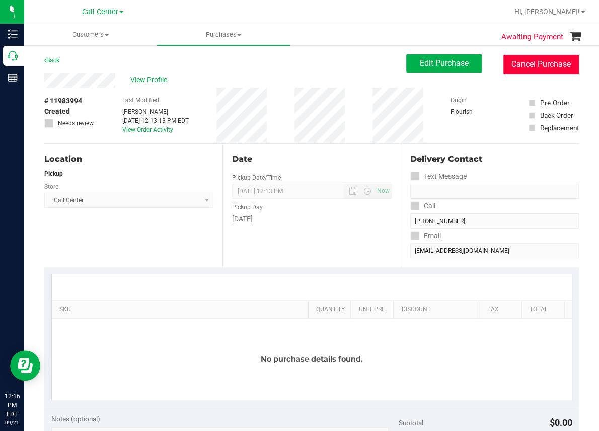
click at [536, 64] on button "Cancel Purchase" at bounding box center [540, 64] width 75 height 19
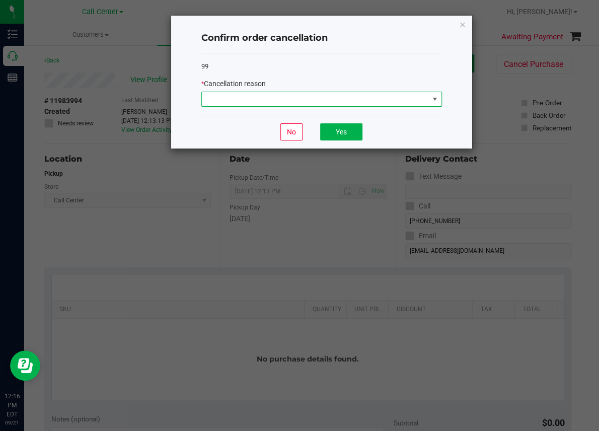
click at [267, 101] on span at bounding box center [315, 99] width 227 height 14
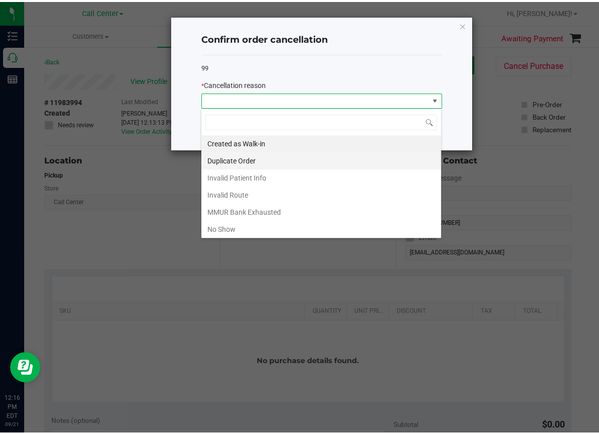
scroll to position [15, 240]
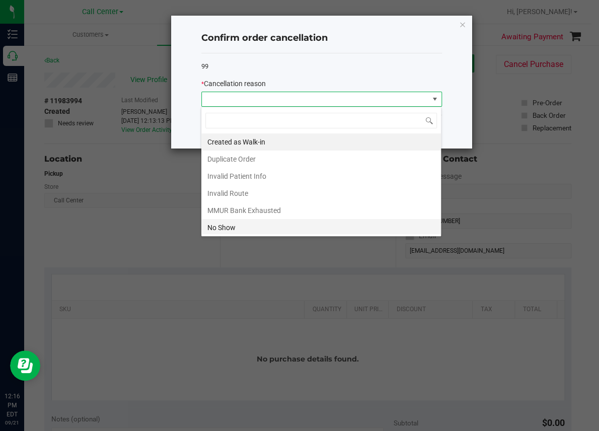
click at [216, 224] on li "No Show" at bounding box center [320, 227] width 239 height 17
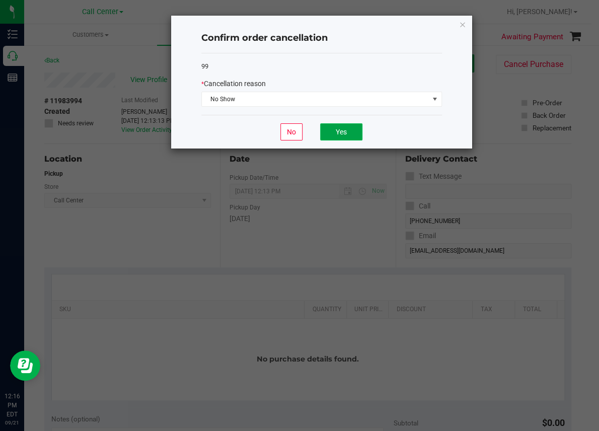
click at [358, 127] on button "Yes" at bounding box center [341, 131] width 42 height 17
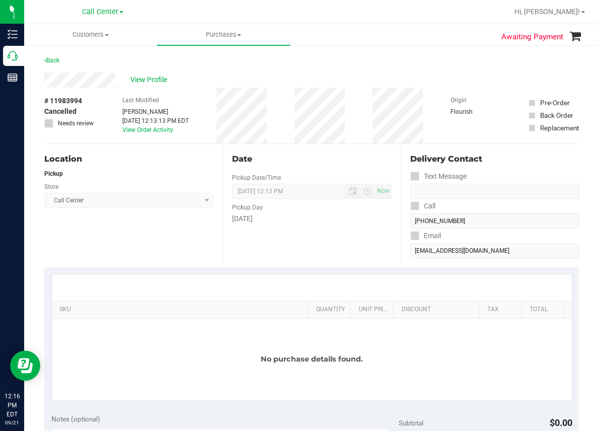
click at [106, 430] on html "Inventory Call Center Reports 12:16 PM EDT [DATE] 09/21 Call Center Hi, [PERSON…" at bounding box center [299, 215] width 599 height 431
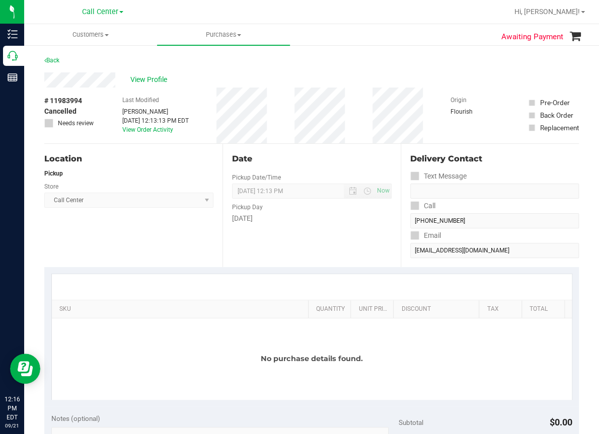
click at [144, 290] on div at bounding box center [312, 287] width 520 height 26
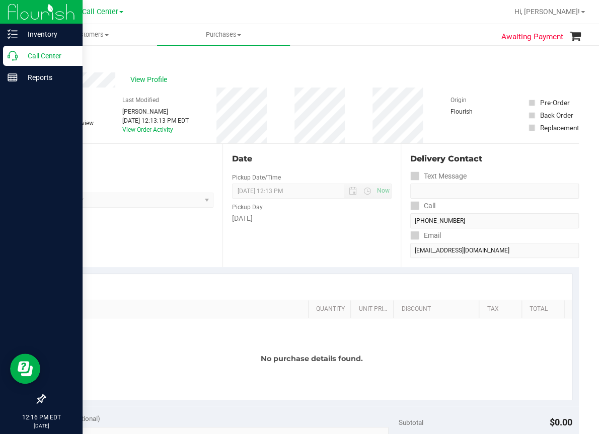
click at [16, 57] on icon at bounding box center [13, 56] width 10 height 10
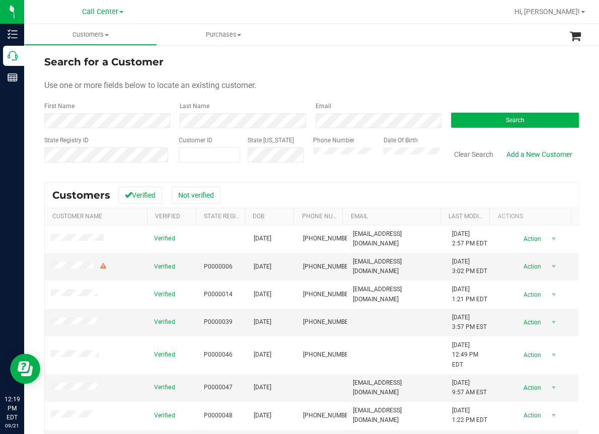
click at [198, 57] on div "Search for a Customer" at bounding box center [311, 61] width 534 height 15
click at [226, 61] on div "Search for a Customer" at bounding box center [311, 61] width 534 height 15
click at [308, 12] on div at bounding box center [344, 12] width 328 height 20
click at [244, 14] on div at bounding box center [344, 12] width 328 height 20
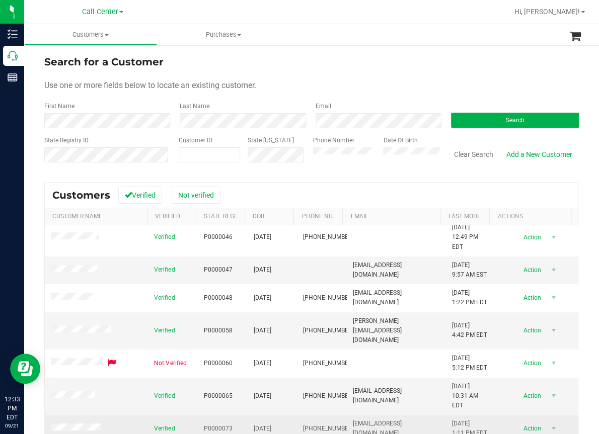
scroll to position [151, 0]
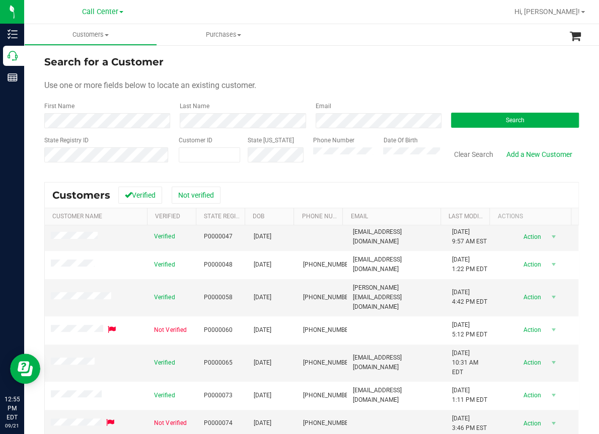
click at [221, 59] on div "Search for a Customer" at bounding box center [311, 61] width 534 height 15
click at [470, 153] on button "Clear Search" at bounding box center [473, 154] width 52 height 17
click at [409, 82] on div "Use one or more fields below to locate an existing customer." at bounding box center [311, 85] width 534 height 12
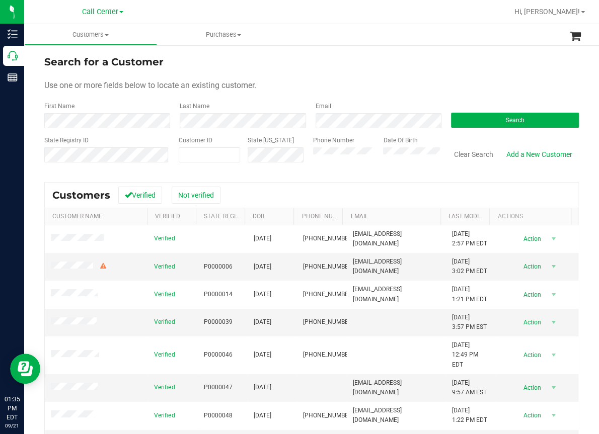
click at [364, 49] on div "Search for a Customer Use one or more fields below to locate an existing custom…" at bounding box center [311, 288] width 575 height 489
click at [186, 158] on input "text" at bounding box center [209, 155] width 60 height 14
paste input "1617020"
type input "1617020"
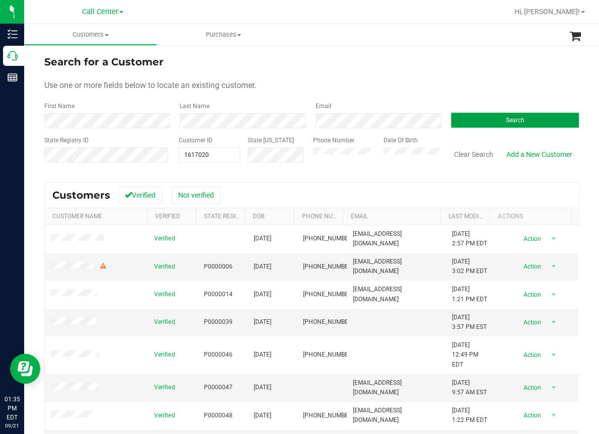
click at [496, 116] on button "Search" at bounding box center [515, 120] width 128 height 15
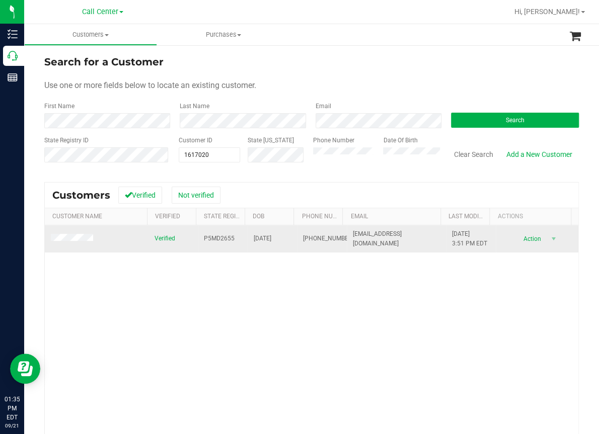
click at [219, 235] on span "P5MD2655" at bounding box center [219, 239] width 31 height 10
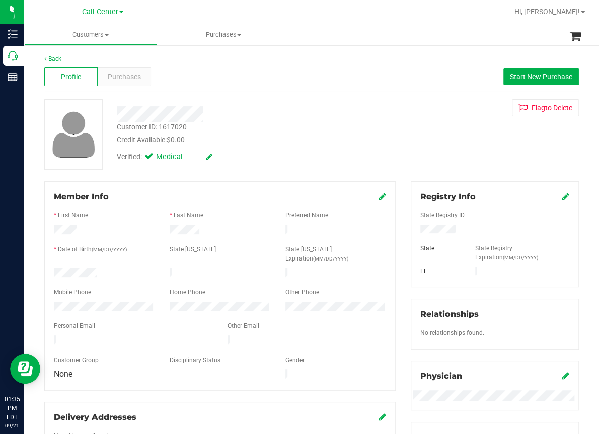
click at [367, 17] on div at bounding box center [344, 12] width 328 height 20
click at [132, 82] on span "Purchases" at bounding box center [124, 77] width 33 height 11
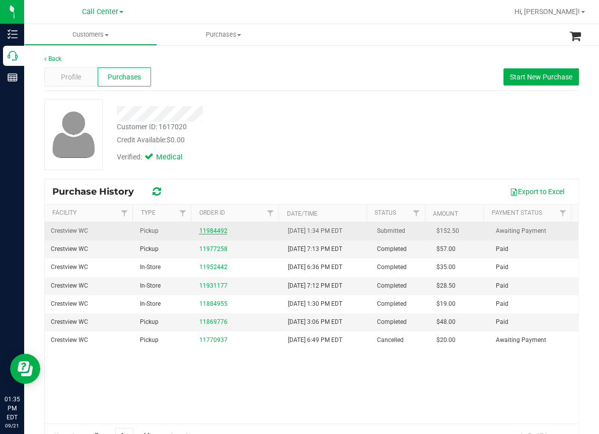
click at [215, 232] on link "11984492" at bounding box center [213, 230] width 28 height 7
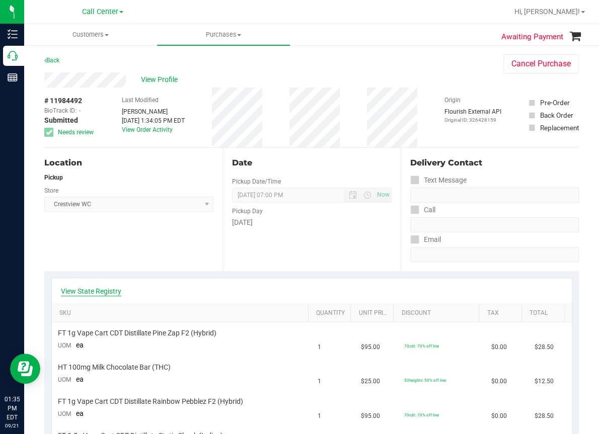
click at [97, 289] on link "View State Registry" at bounding box center [91, 291] width 60 height 10
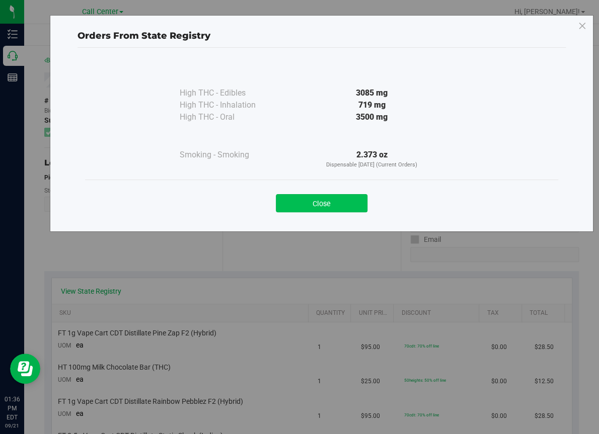
click at [327, 198] on button "Close" at bounding box center [322, 203] width 92 height 18
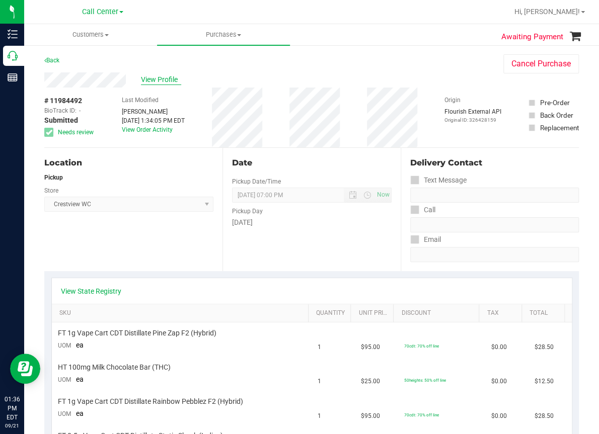
click at [156, 80] on span "View Profile" at bounding box center [161, 79] width 40 height 11
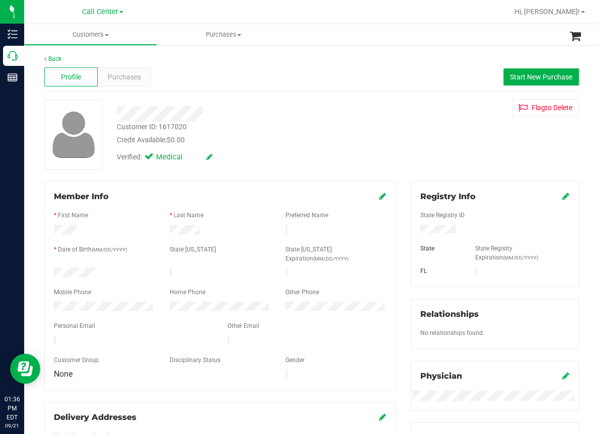
click at [355, 33] on ul "Customers All customers Add a new customer All physicians Purchases All purchas…" at bounding box center [323, 35] width 599 height 22
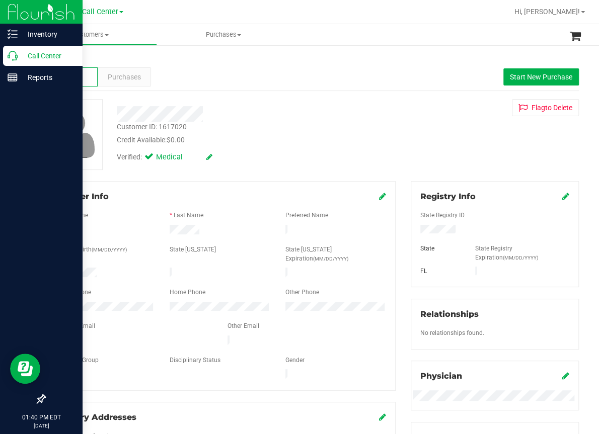
click at [6, 56] on div "Call Center" at bounding box center [42, 56] width 79 height 20
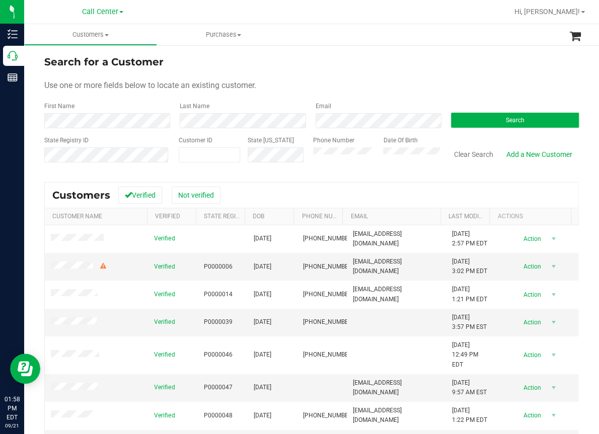
click at [209, 15] on div at bounding box center [344, 12] width 328 height 20
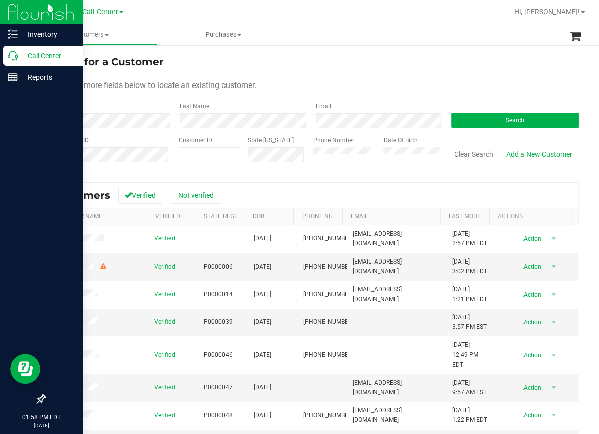
click at [16, 59] on icon at bounding box center [13, 56] width 10 height 10
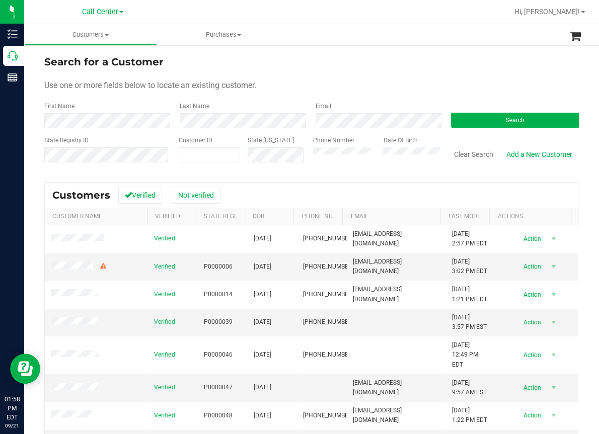
click at [301, 57] on div "Search for a Customer" at bounding box center [311, 61] width 534 height 15
click at [481, 63] on div "Search for a Customer" at bounding box center [311, 61] width 534 height 15
paste input "339580"
type input "339580"
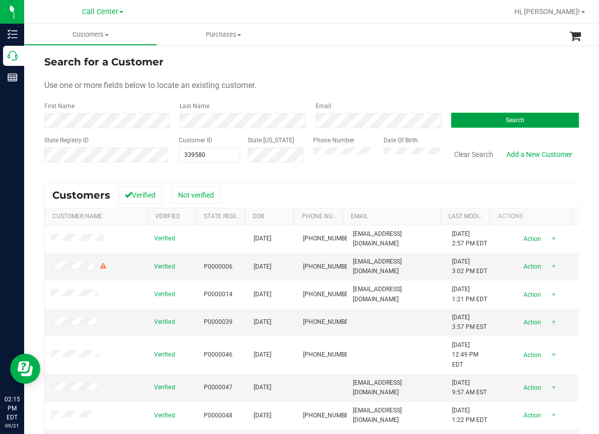
click at [496, 115] on button "Search" at bounding box center [515, 120] width 128 height 15
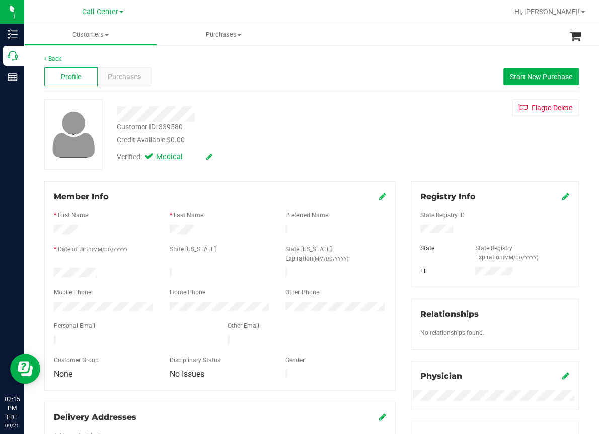
click at [253, 56] on div "Back" at bounding box center [311, 58] width 534 height 9
click at [129, 79] on span "Purchases" at bounding box center [124, 77] width 33 height 11
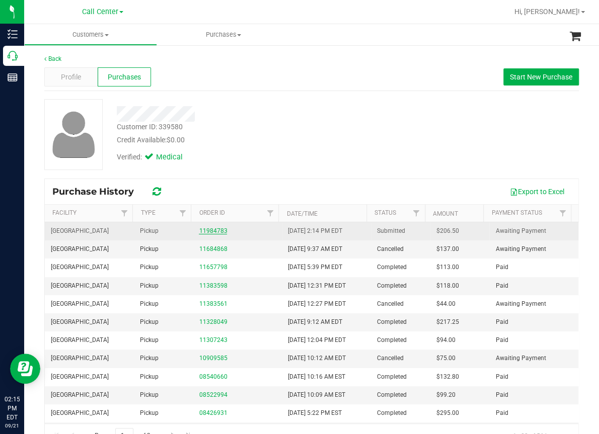
click at [213, 232] on link "11984783" at bounding box center [213, 230] width 28 height 7
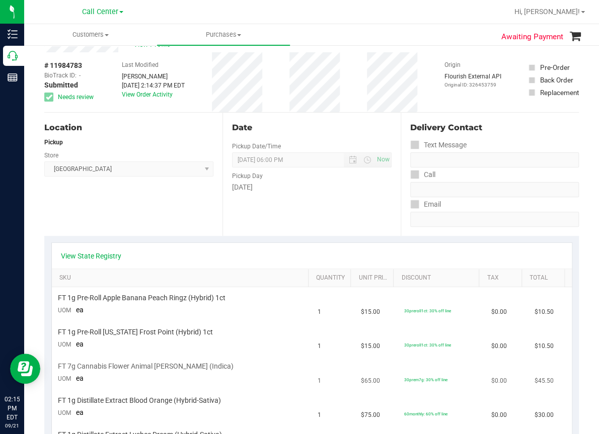
scroll to position [101, 0]
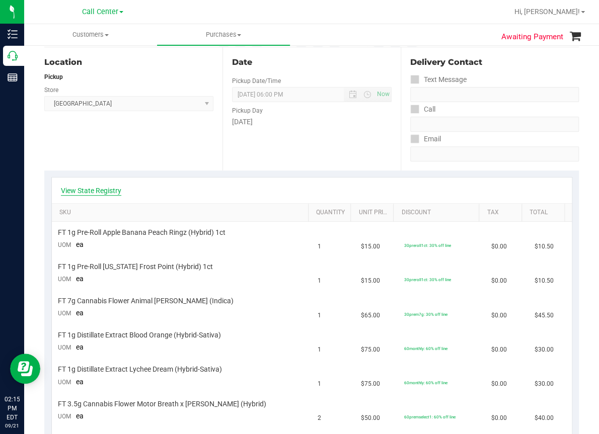
click at [101, 192] on link "View State Registry" at bounding box center [91, 191] width 60 height 10
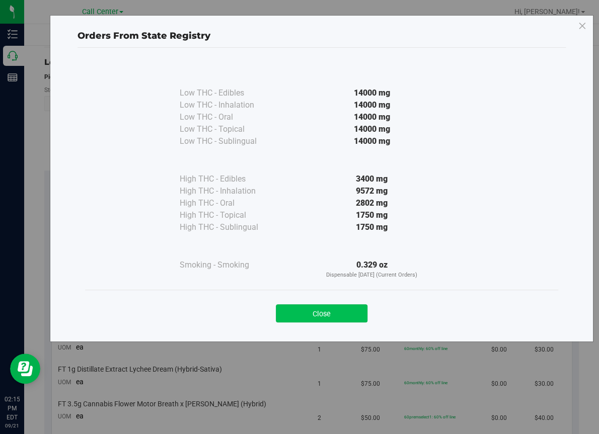
click at [346, 313] on button "Close" at bounding box center [322, 313] width 92 height 18
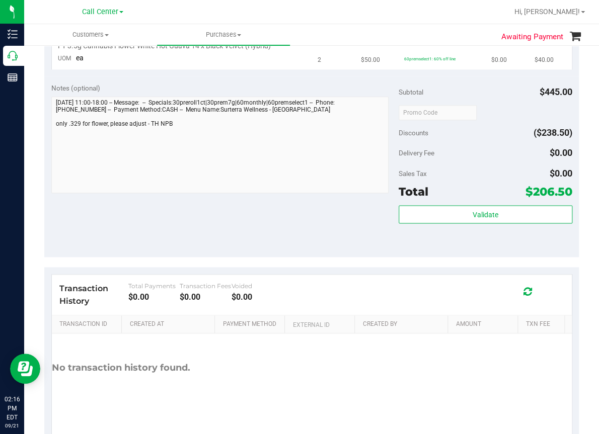
scroll to position [503, 0]
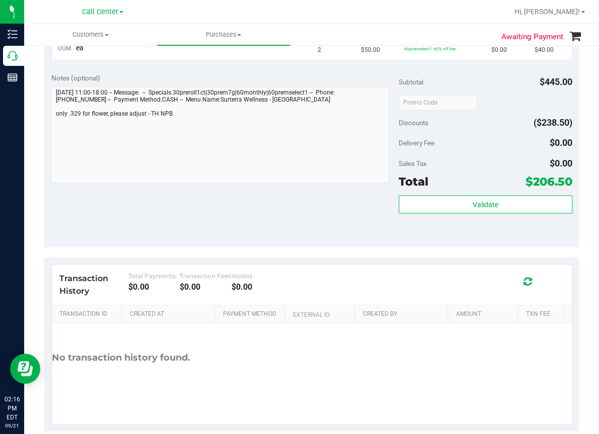
click at [134, 209] on div "Notes (optional) Subtotal $445.00 Discounts ($238.50) Delivery Fee $0.00 Sales …" at bounding box center [311, 156] width 534 height 181
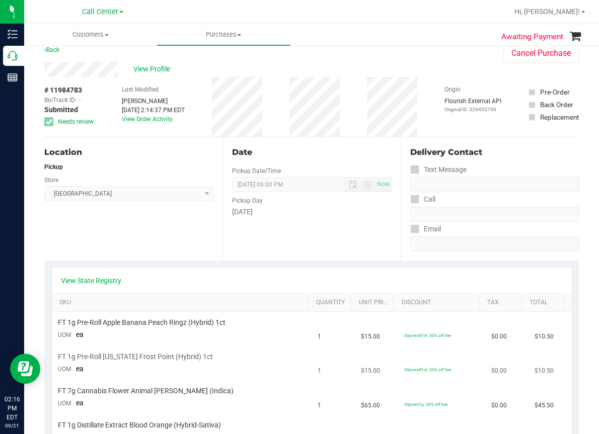
scroll to position [0, 0]
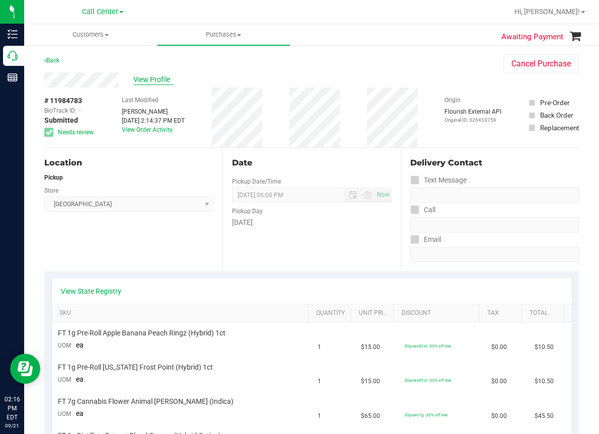
click at [156, 81] on span "View Profile" at bounding box center [153, 79] width 40 height 11
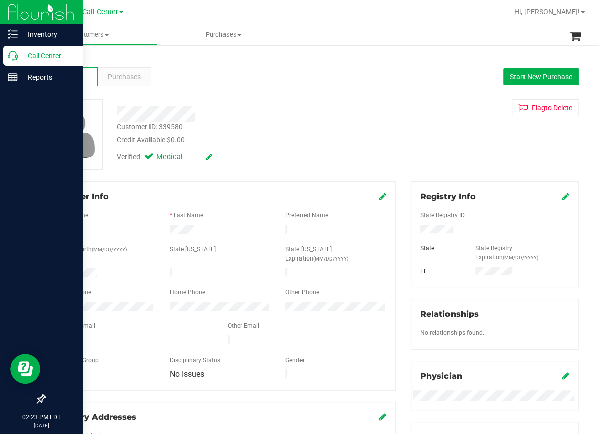
click at [12, 55] on icon at bounding box center [13, 56] width 10 height 10
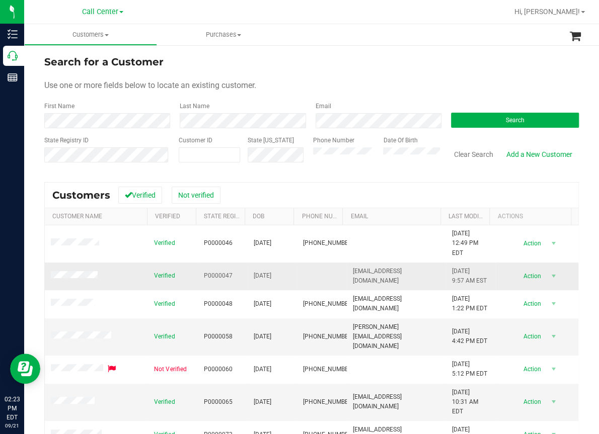
scroll to position [151, 0]
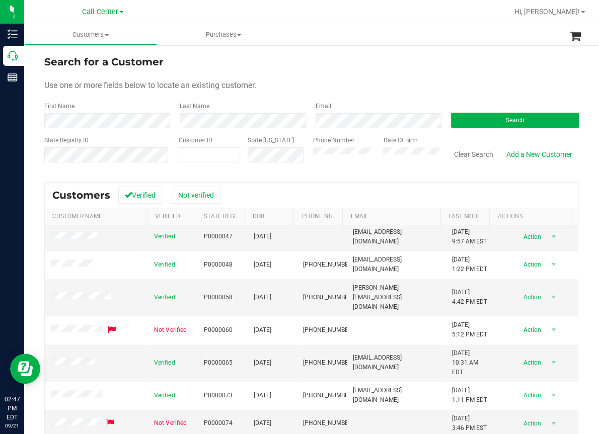
click at [143, 93] on form "Search for a Customer Use one or more fields below to locate an existing custom…" at bounding box center [311, 112] width 534 height 117
click at [481, 118] on button "Search" at bounding box center [515, 120] width 128 height 15
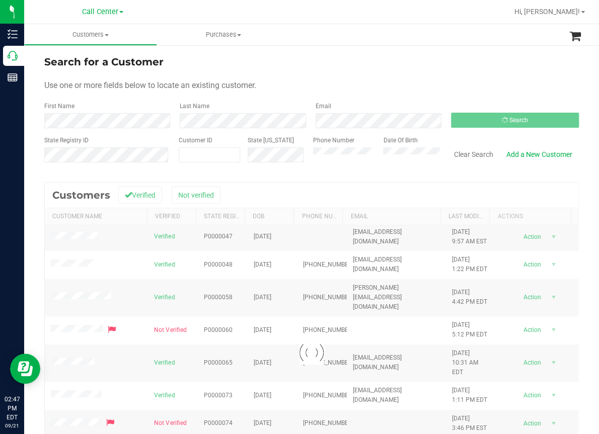
click at [439, 28] on ul "Customers All customers Add a new customer All physicians Purchases All purchas…" at bounding box center [323, 35] width 599 height 22
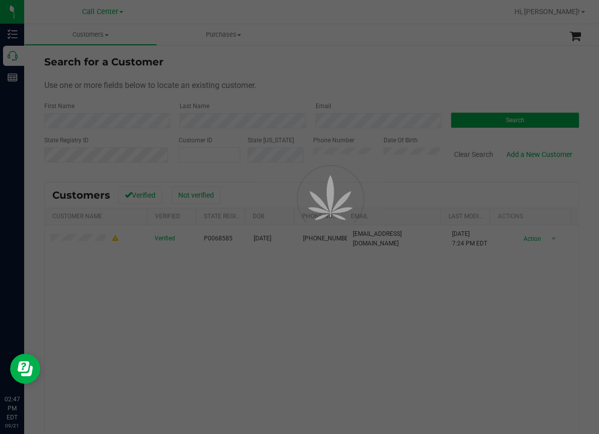
click at [411, 22] on div at bounding box center [299, 217] width 599 height 434
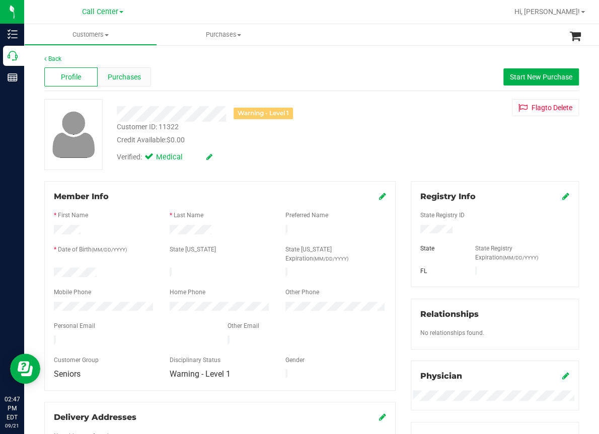
click at [115, 81] on span "Purchases" at bounding box center [124, 77] width 33 height 11
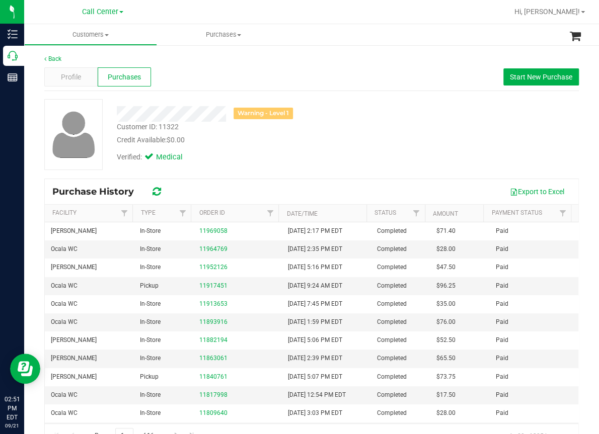
click at [221, 67] on div "Profile Purchases Start New Purchase" at bounding box center [311, 77] width 534 height 28
click at [71, 75] on span "Profile" at bounding box center [71, 77] width 20 height 11
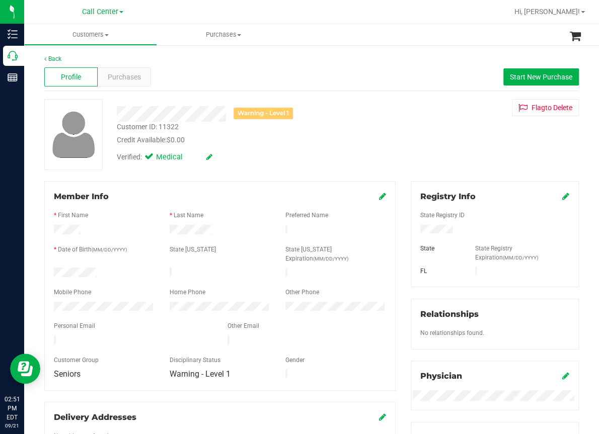
click at [271, 79] on div "Profile Purchases Start New Purchase" at bounding box center [311, 77] width 534 height 28
click at [513, 70] on button "Start New Purchase" at bounding box center [540, 76] width 75 height 17
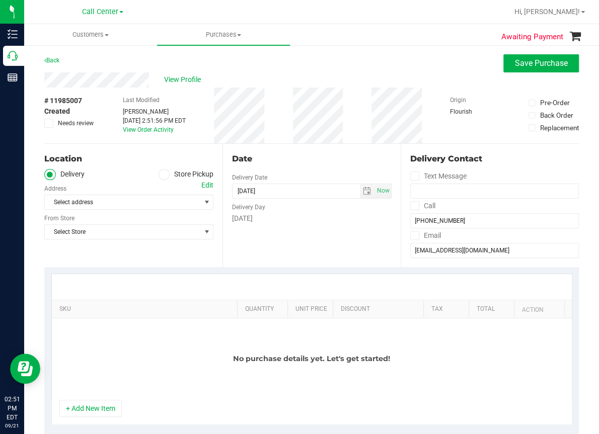
click at [154, 174] on ul "Delivery Store Pickup" at bounding box center [128, 175] width 169 height 12
click at [161, 175] on icon at bounding box center [164, 175] width 6 height 0
click at [0, 0] on input "Store Pickup" at bounding box center [0, 0] width 0 height 0
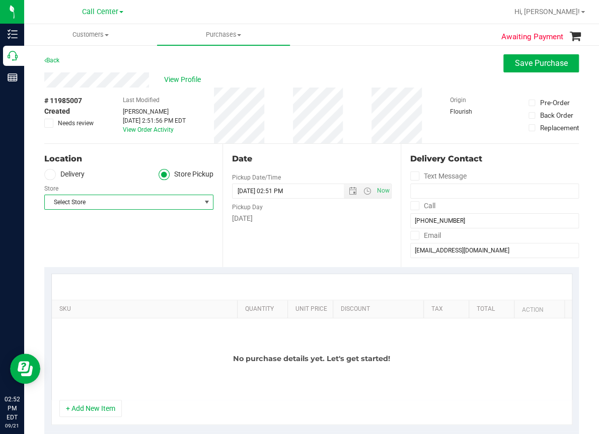
click at [90, 202] on span "Select Store" at bounding box center [122, 202] width 155 height 14
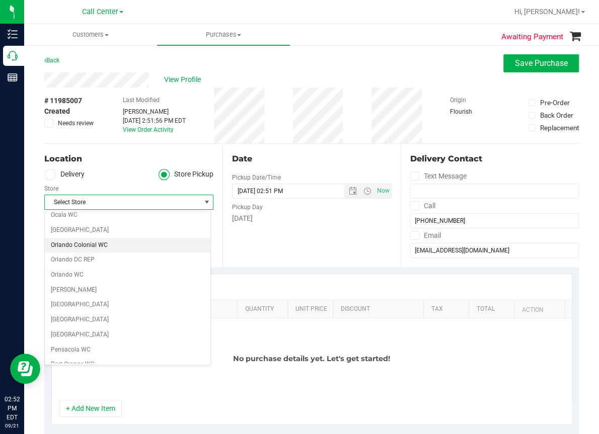
scroll to position [402, 0]
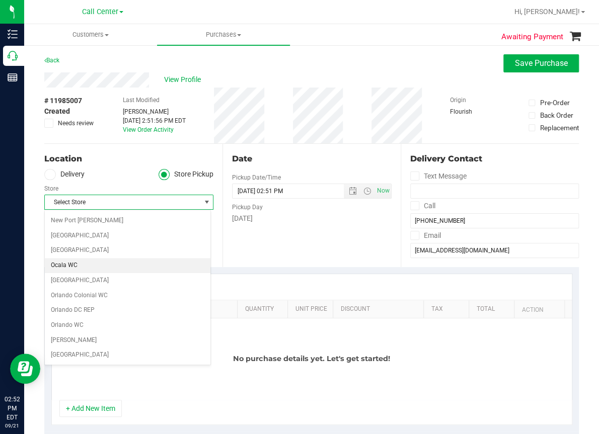
click at [65, 266] on li "Ocala WC" at bounding box center [128, 265] width 166 height 15
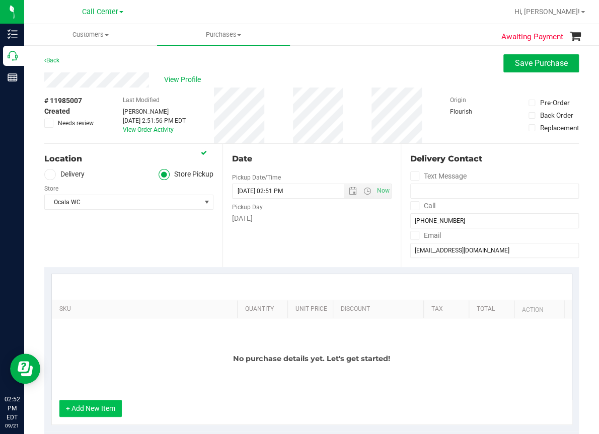
click at [101, 406] on button "+ Add New Item" at bounding box center [90, 408] width 62 height 17
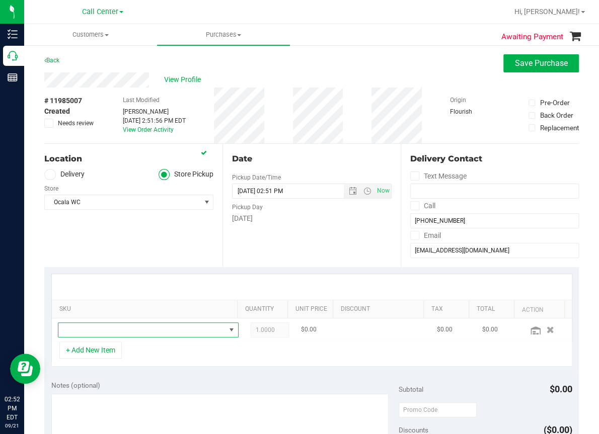
click at [88, 329] on span "NO DATA FOUND" at bounding box center [141, 330] width 167 height 14
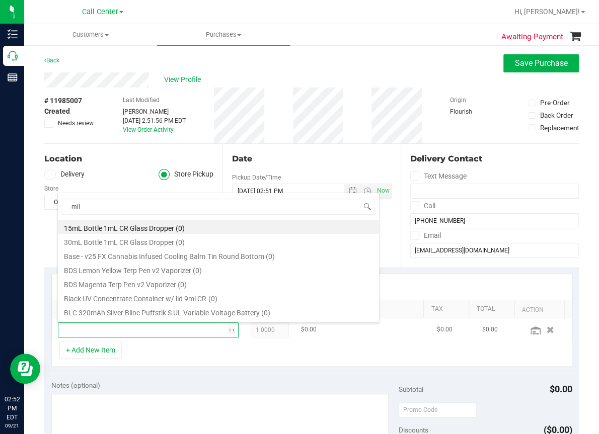
type input "milk"
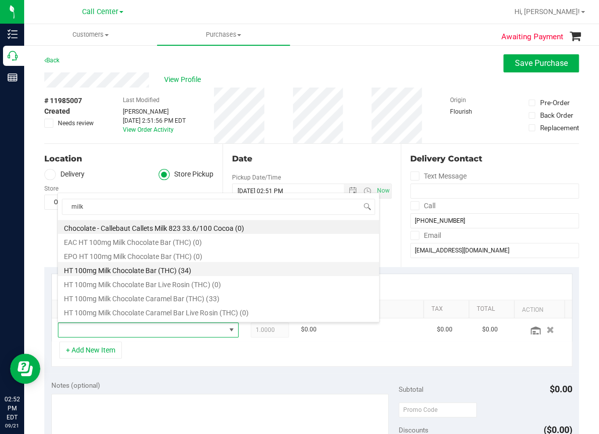
click at [145, 270] on li "HT 100mg Milk Chocolate Bar (THC) (34)" at bounding box center [218, 269] width 321 height 14
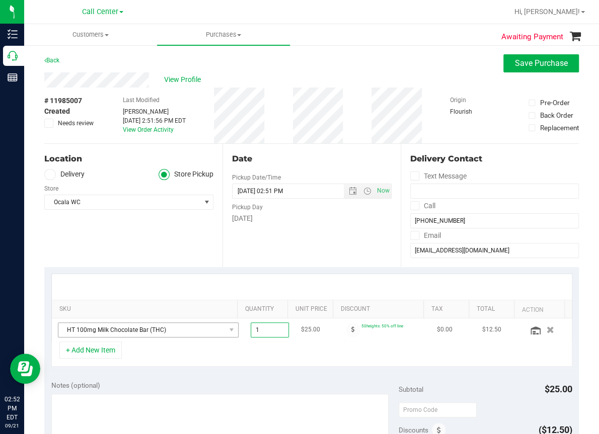
drag, startPoint x: 261, startPoint y: 330, endPoint x: 184, endPoint y: 327, distance: 76.5
click at [185, 327] on tr "HT 100mg Milk Chocolate Bar (THC) 1.00 1 $25.00 50heights: 50% off line $0.00 $…" at bounding box center [312, 329] width 520 height 23
type input "2"
type input "2.00"
click at [368, 359] on div "+ Add New Item" at bounding box center [311, 354] width 521 height 25
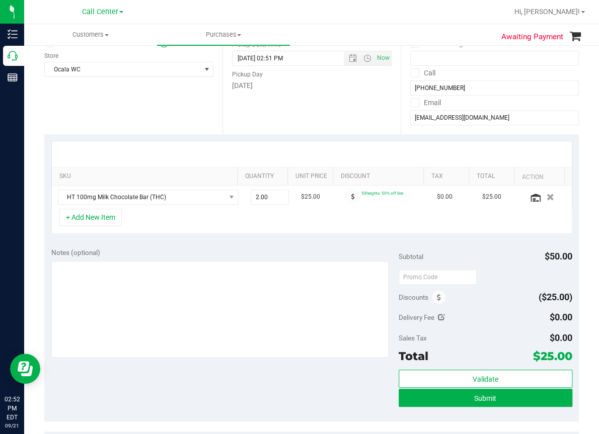
scroll to position [151, 0]
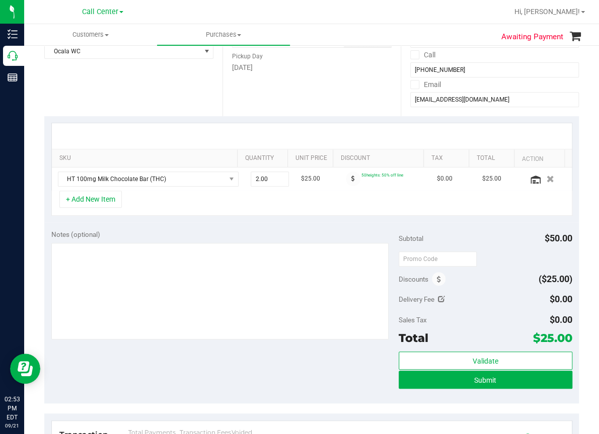
click at [215, 205] on div "+ Add New Item" at bounding box center [311, 203] width 521 height 25
click at [474, 380] on span "Submit" at bounding box center [485, 380] width 22 height 8
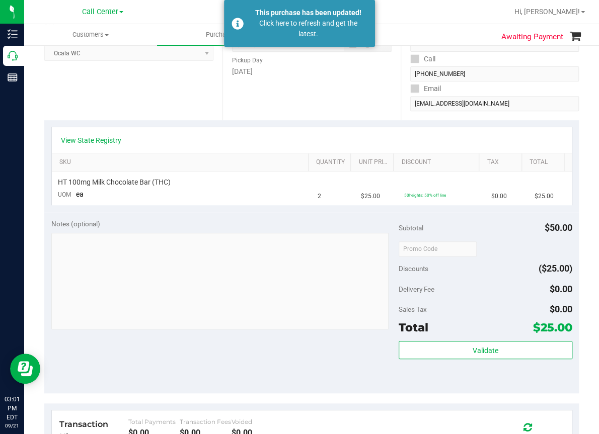
click at [159, 218] on div "Notes (optional) Subtotal $50.00 Discounts ($25.00) Delivery Fee $0.00 Sales Ta…" at bounding box center [311, 302] width 534 height 181
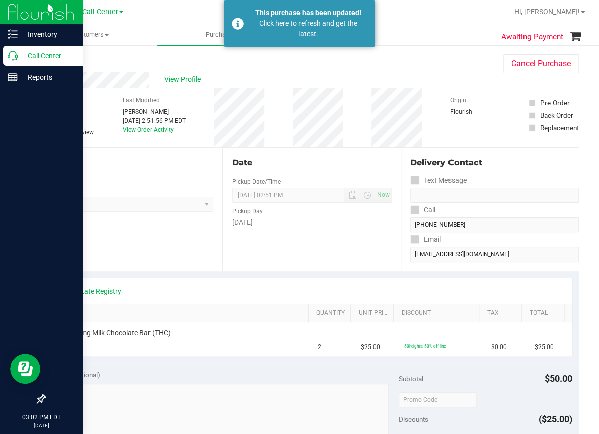
click at [8, 63] on div "Call Center" at bounding box center [42, 56] width 79 height 20
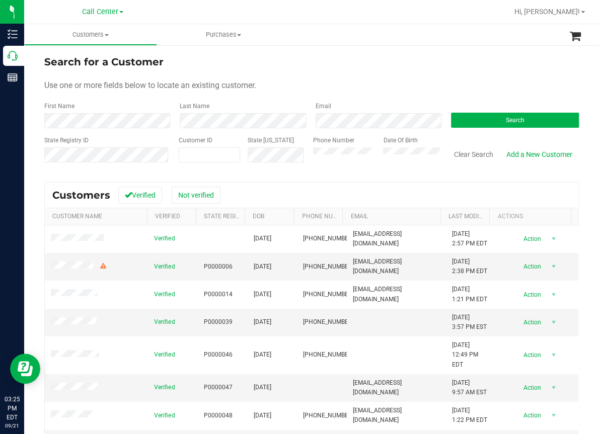
click at [174, 87] on span "Use one or more fields below to locate an existing customer." at bounding box center [150, 85] width 212 height 10
click at [477, 123] on button "Search" at bounding box center [515, 120] width 128 height 15
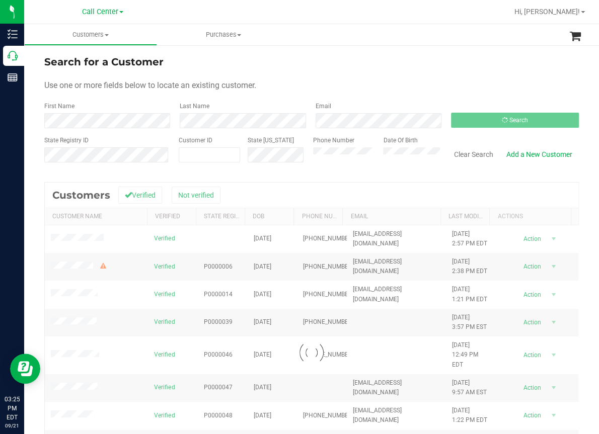
click at [379, 73] on form "Search for a Customer Use one or more fields below to locate an existing custom…" at bounding box center [311, 112] width 534 height 117
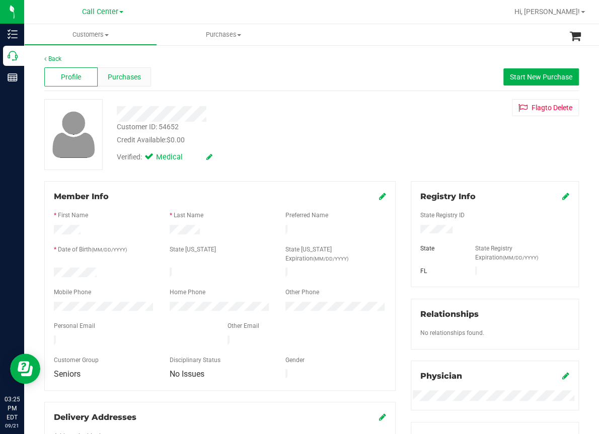
click at [127, 77] on span "Purchases" at bounding box center [124, 77] width 33 height 11
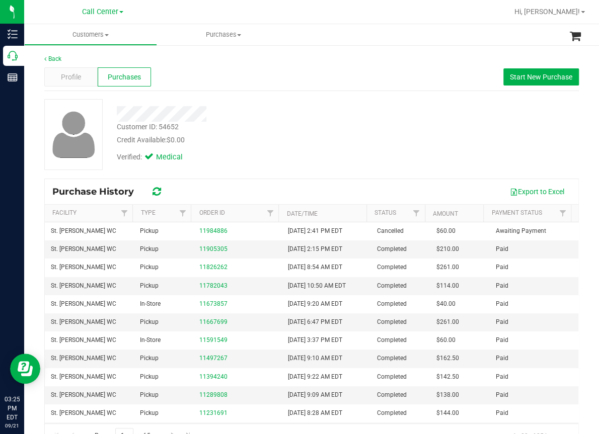
click at [225, 130] on div "Customer ID: 54652 Credit Available: $0.00" at bounding box center [246, 134] width 275 height 24
click at [395, 152] on div "Customer ID: 54652 Credit Available: $0.00 Verified: Medical" at bounding box center [311, 134] width 549 height 71
click at [66, 76] on span "Profile" at bounding box center [71, 77] width 20 height 11
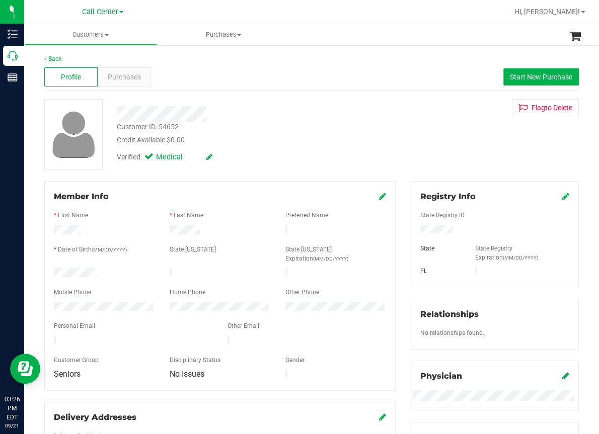
click at [237, 133] on div "Customer ID: 54652 Credit Available: $0.00" at bounding box center [246, 134] width 275 height 24
click at [127, 74] on span "Purchases" at bounding box center [124, 77] width 33 height 11
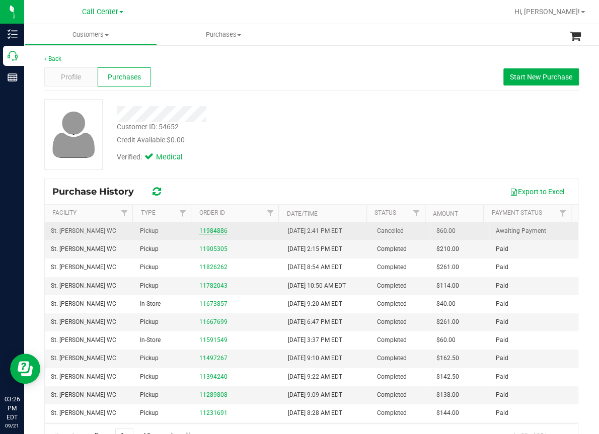
click at [211, 229] on link "11984886" at bounding box center [213, 230] width 28 height 7
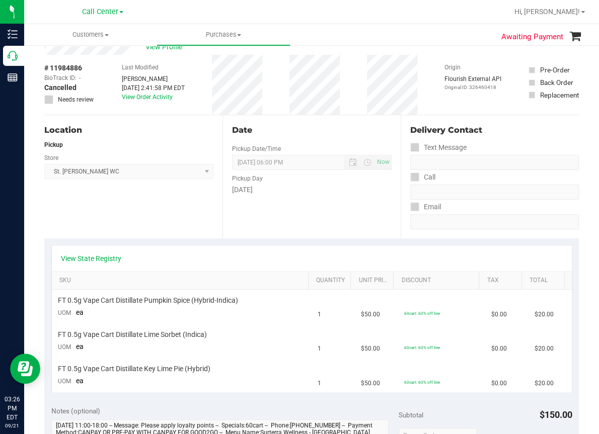
scroll to position [50, 0]
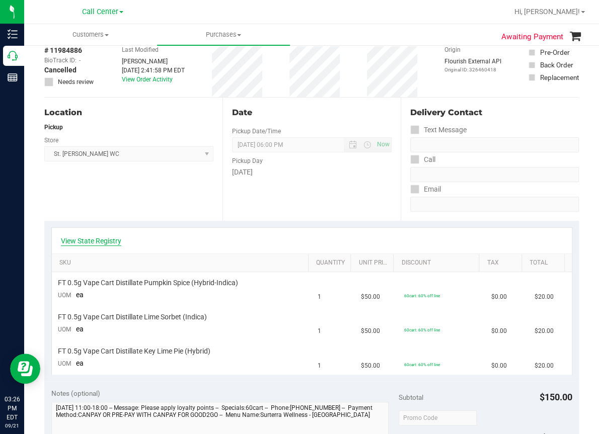
click at [88, 240] on link "View State Registry" at bounding box center [91, 241] width 60 height 10
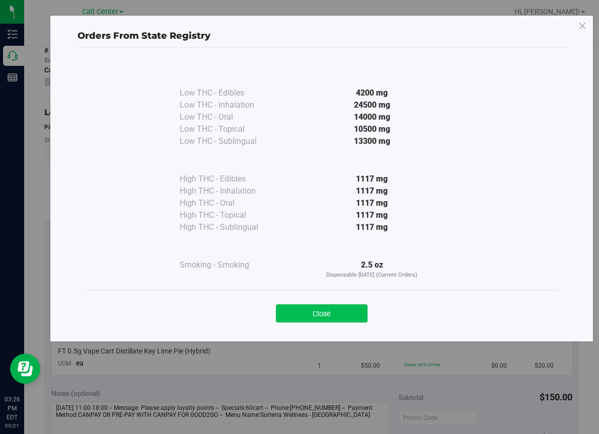
click at [328, 309] on button "Close" at bounding box center [322, 313] width 92 height 18
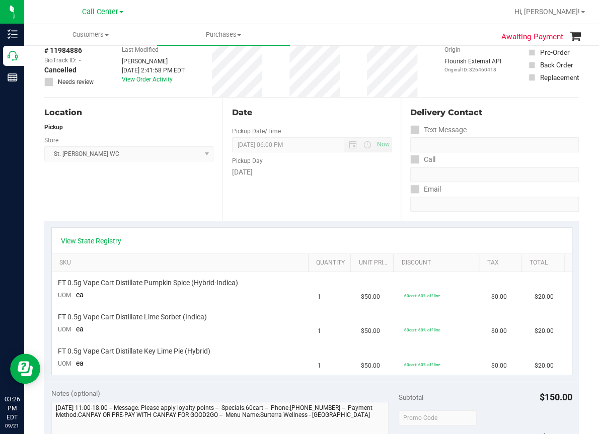
scroll to position [0, 0]
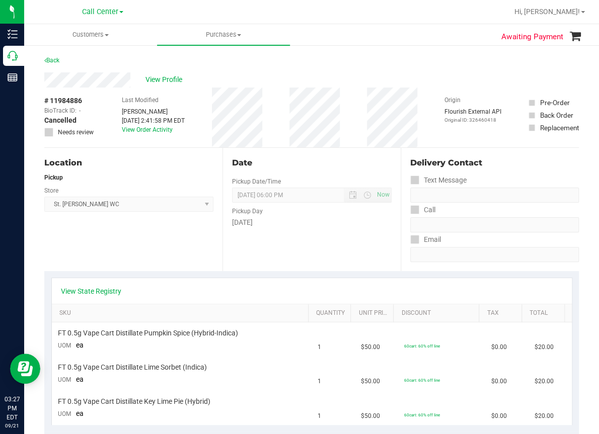
click at [179, 241] on div "Location Pickup Store [GEOGRAPHIC_DATA][PERSON_NAME] WC Select Store [PERSON_NA…" at bounding box center [133, 209] width 178 height 123
click at [159, 77] on span "View Profile" at bounding box center [165, 79] width 40 height 11
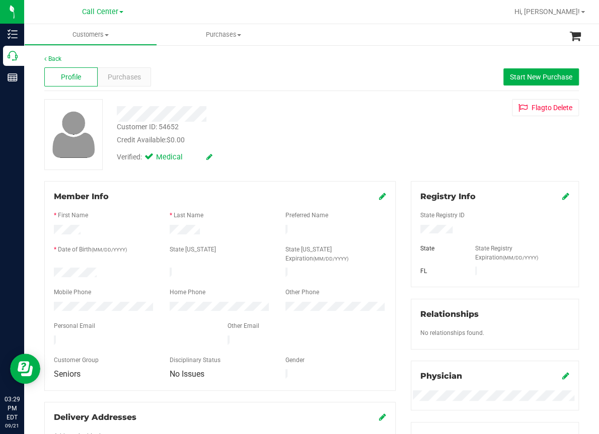
click at [177, 76] on div "Profile Purchases Start New Purchase" at bounding box center [311, 77] width 534 height 28
click at [120, 82] on div "Purchases" at bounding box center [124, 76] width 53 height 19
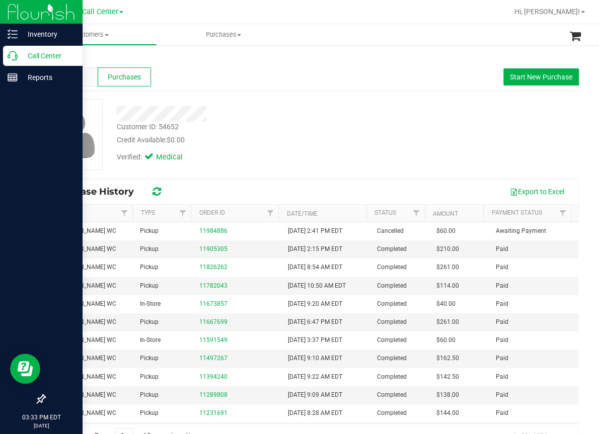
click at [7, 59] on div "Call Center" at bounding box center [42, 56] width 79 height 20
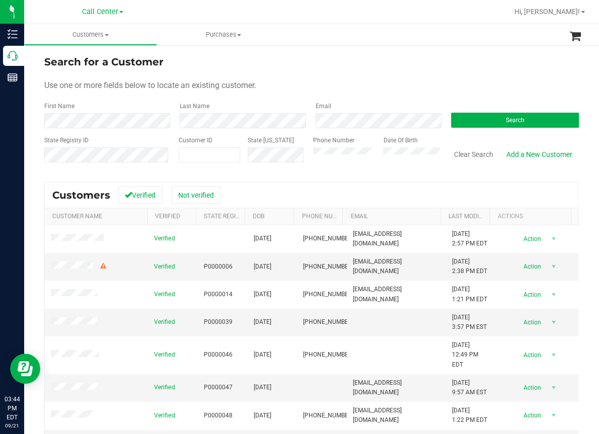
click at [208, 59] on div "Search for a Customer" at bounding box center [311, 61] width 534 height 15
click at [469, 113] on button "Search" at bounding box center [515, 120] width 128 height 15
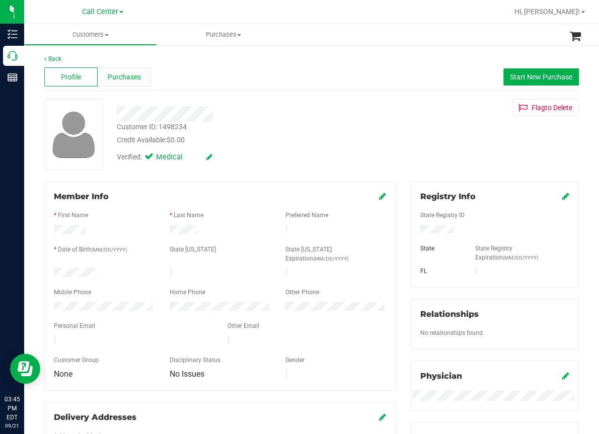
click at [122, 80] on span "Purchases" at bounding box center [124, 77] width 33 height 11
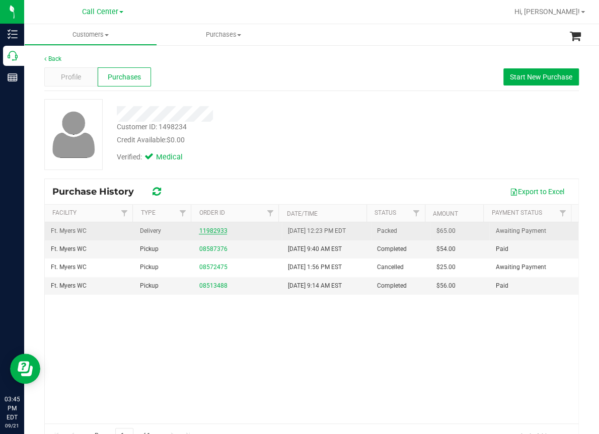
click at [204, 229] on link "11982933" at bounding box center [213, 230] width 28 height 7
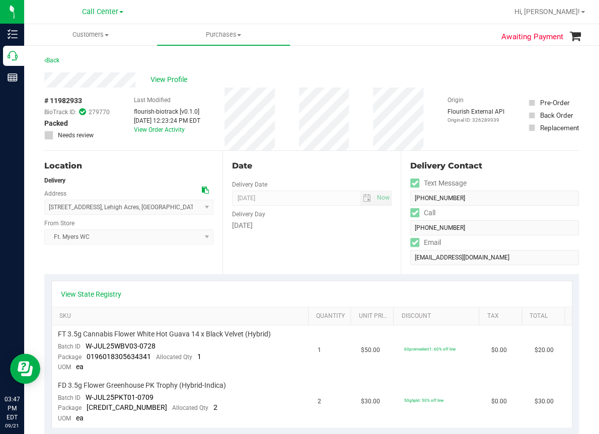
click at [58, 101] on span "# 11982933" at bounding box center [63, 101] width 38 height 11
copy div "# 11982933"
drag, startPoint x: 369, startPoint y: 45, endPoint x: 344, endPoint y: 56, distance: 27.7
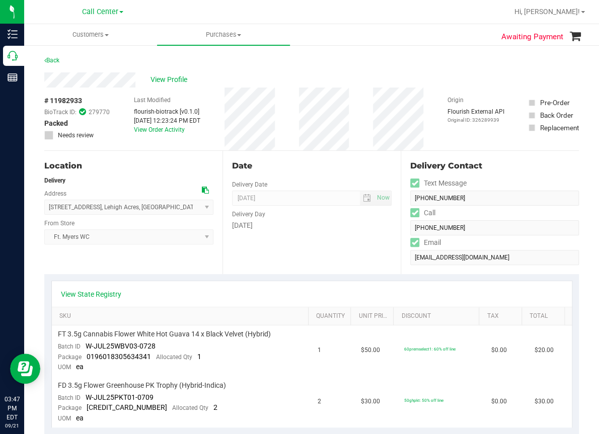
click at [363, 48] on call-center "Customers All customers Add a new customer All physicians Purchases All purchas…" at bounding box center [311, 421] width 575 height 795
click at [172, 78] on span "View Profile" at bounding box center [170, 79] width 40 height 11
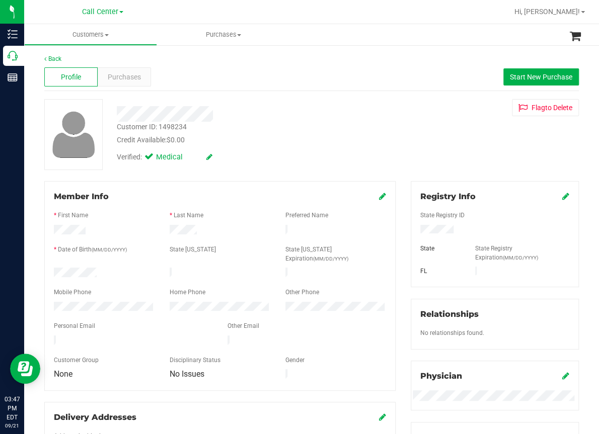
click at [145, 126] on div "Customer ID: 1498234" at bounding box center [152, 127] width 70 height 11
copy div "Customer ID: 1498234"
click at [313, 35] on ul "Customers All customers Add a new customer All physicians Purchases All purchas…" at bounding box center [323, 35] width 599 height 22
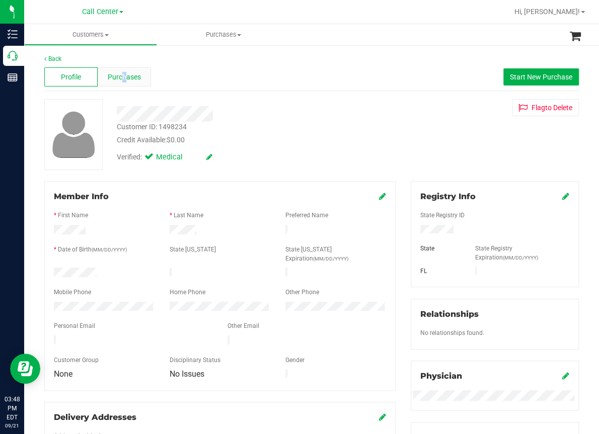
click at [123, 73] on span "Purchases" at bounding box center [124, 77] width 33 height 11
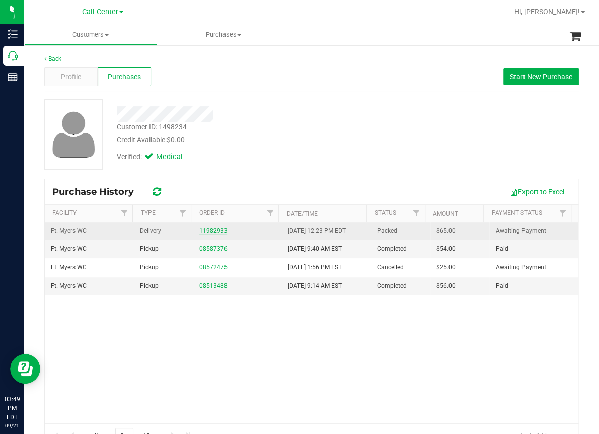
click at [207, 230] on link "11982933" at bounding box center [213, 230] width 28 height 7
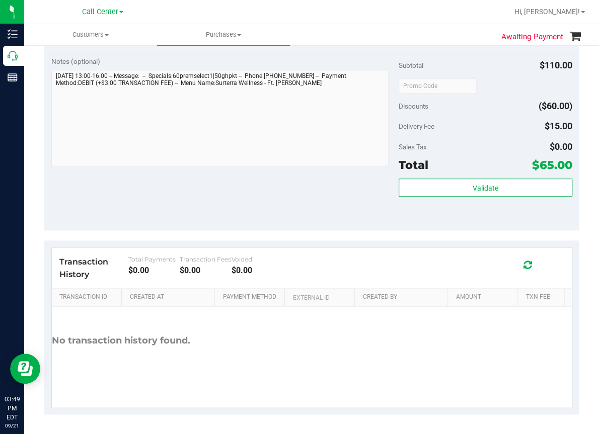
scroll to position [83, 0]
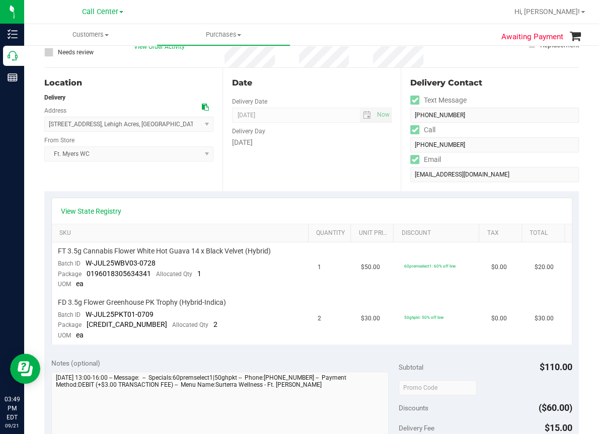
drag, startPoint x: 121, startPoint y: 360, endPoint x: 127, endPoint y: 356, distance: 7.0
click at [125, 358] on div "Notes (optional)" at bounding box center [224, 363] width 347 height 10
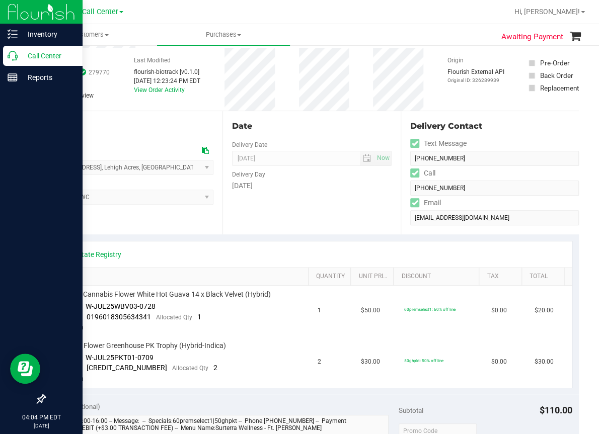
scroll to position [0, 0]
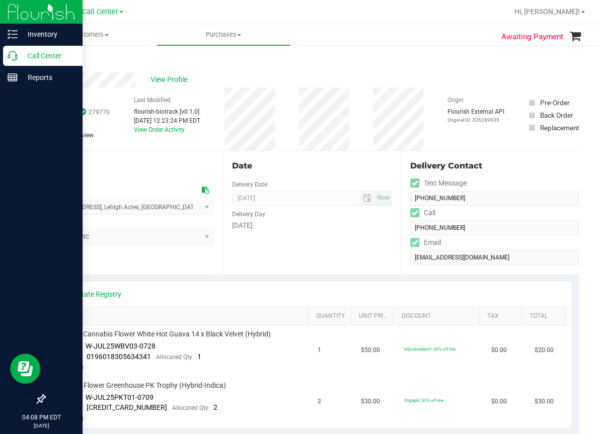
click at [8, 61] on div "Call Center" at bounding box center [42, 56] width 79 height 20
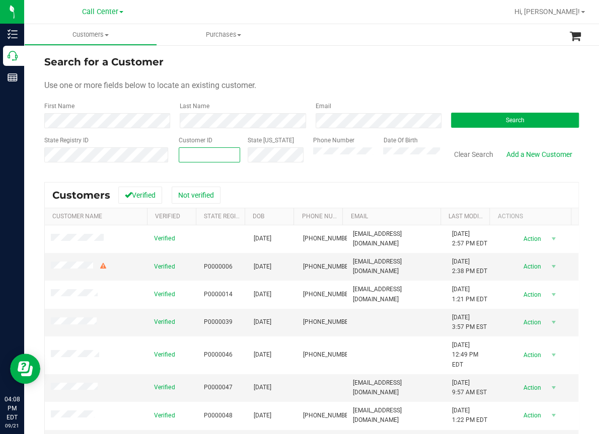
click at [182, 151] on input "text" at bounding box center [209, 155] width 60 height 14
paste input "1601257"
type input "1601257"
click at [482, 124] on button "Search" at bounding box center [515, 120] width 128 height 15
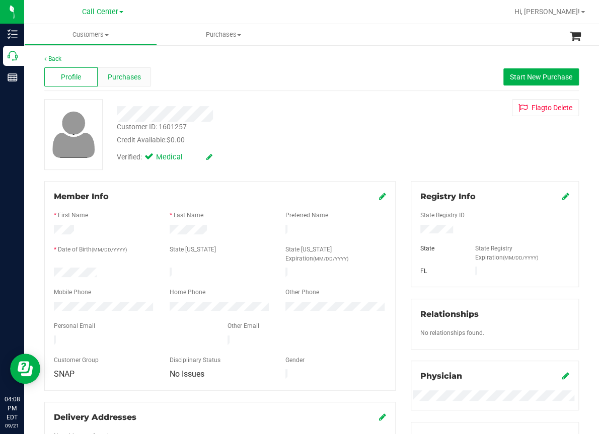
click at [137, 80] on span "Purchases" at bounding box center [124, 77] width 33 height 11
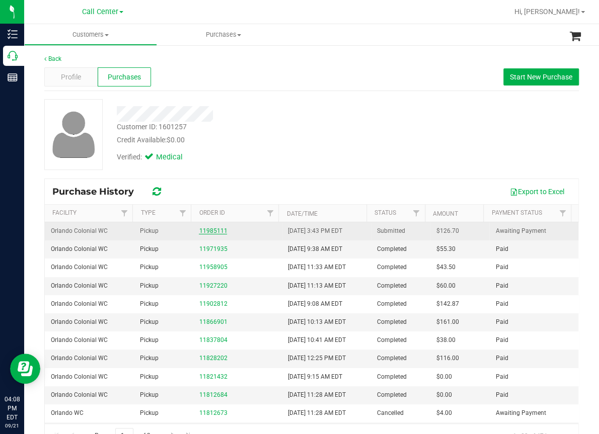
click at [207, 232] on link "11985111" at bounding box center [213, 230] width 28 height 7
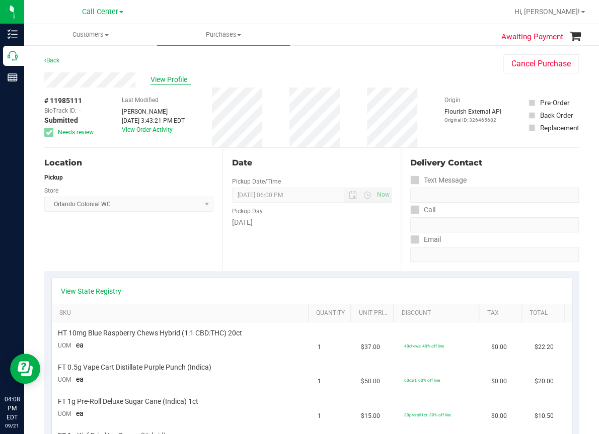
click at [168, 77] on span "View Profile" at bounding box center [170, 79] width 40 height 11
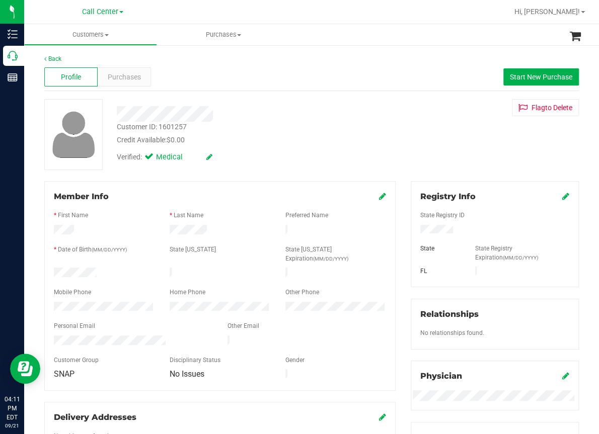
drag, startPoint x: 292, startPoint y: 48, endPoint x: 282, endPoint y: 49, distance: 10.1
click at [291, 48] on div "Back Profile Purchases Start New Purchase Customer ID: 1601257 Credit Available…" at bounding box center [311, 390] width 575 height 693
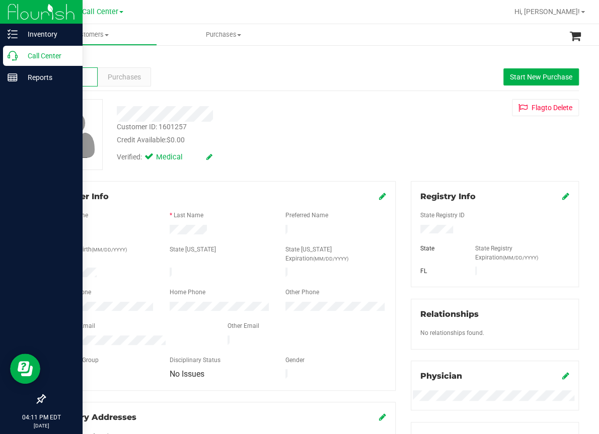
click at [12, 54] on icon at bounding box center [13, 56] width 10 height 10
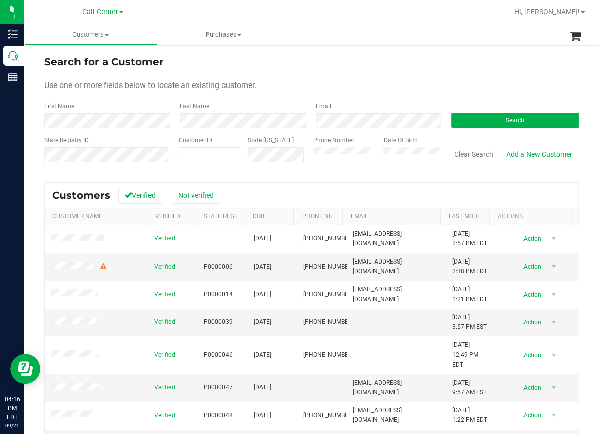
click at [304, 41] on ul "Customers All customers Add a new customer All physicians Purchases All purchas…" at bounding box center [323, 35] width 599 height 22
click at [189, 10] on div at bounding box center [344, 12] width 328 height 20
click at [460, 154] on button "Clear Search" at bounding box center [473, 154] width 52 height 17
click at [497, 118] on button "Search" at bounding box center [515, 120] width 128 height 15
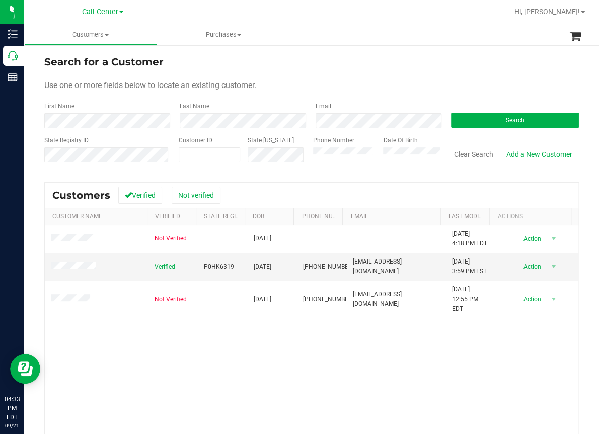
click at [234, 357] on div "Not Verified [DATE] [DATE] 4:18 PM EDT Delete Profile Action Action Create new …" at bounding box center [311, 362] width 533 height 274
click at [211, 391] on div "Not Verified [DATE] [DATE] 4:18 PM EDT Delete Profile Action Action Create new …" at bounding box center [311, 362] width 533 height 274
click at [215, 266] on span "P0HK6319" at bounding box center [219, 267] width 30 height 10
click at [214, 361] on div "Not Verified [DATE] [DATE] 4:18 PM EDT Delete Profile Action Action Create new …" at bounding box center [311, 362] width 533 height 274
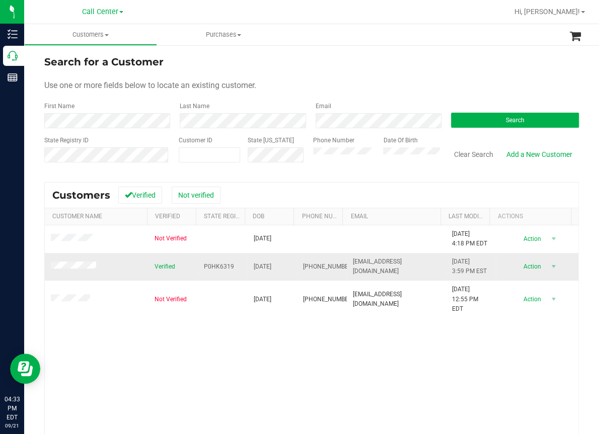
click at [264, 268] on span "[DATE]" at bounding box center [263, 267] width 18 height 10
copy span "[DATE]"
click at [178, 354] on div "Not Verified [DATE] [DATE] 4:18 PM EDT Delete Profile Action Action Create new …" at bounding box center [311, 362] width 533 height 274
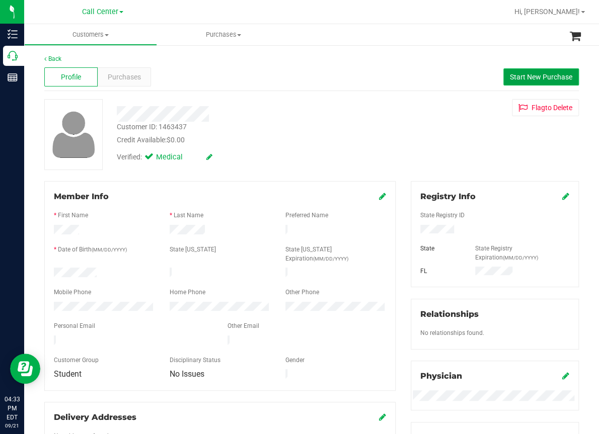
click at [514, 76] on span "Start New Purchase" at bounding box center [541, 77] width 62 height 8
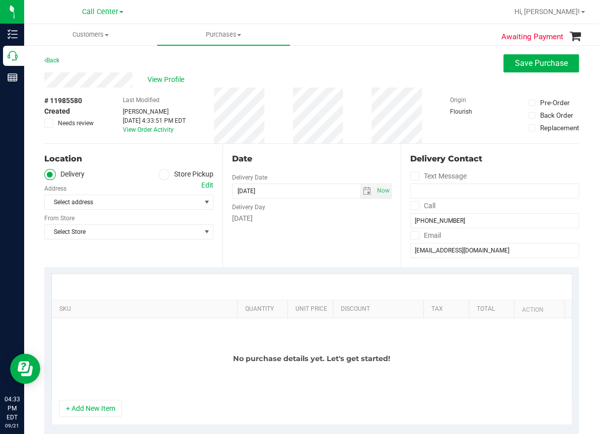
click at [161, 175] on icon at bounding box center [164, 175] width 6 height 0
click at [0, 0] on input "Store Pickup" at bounding box center [0, 0] width 0 height 0
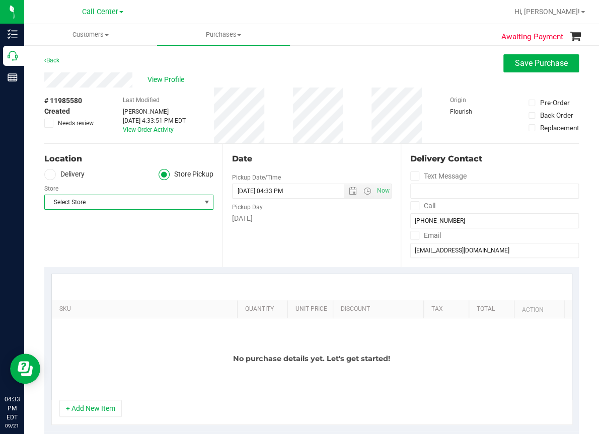
click at [134, 200] on span "Select Store" at bounding box center [122, 202] width 155 height 14
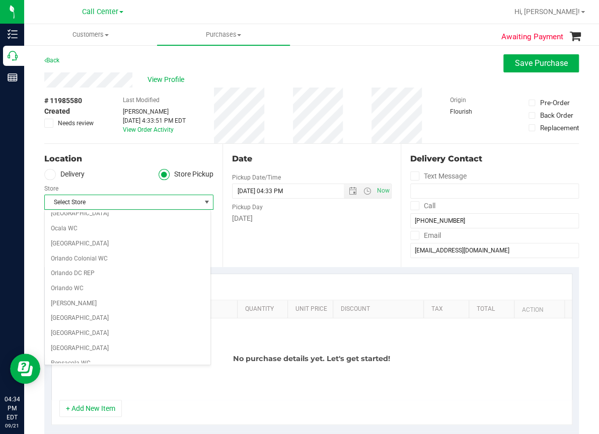
scroll to position [402, 0]
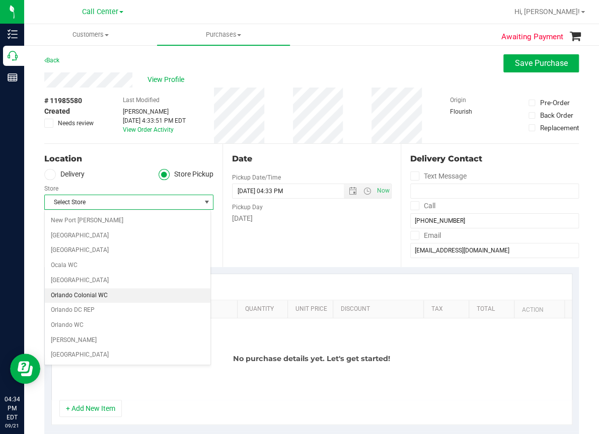
click at [71, 293] on li "Orlando Colonial WC" at bounding box center [128, 295] width 166 height 15
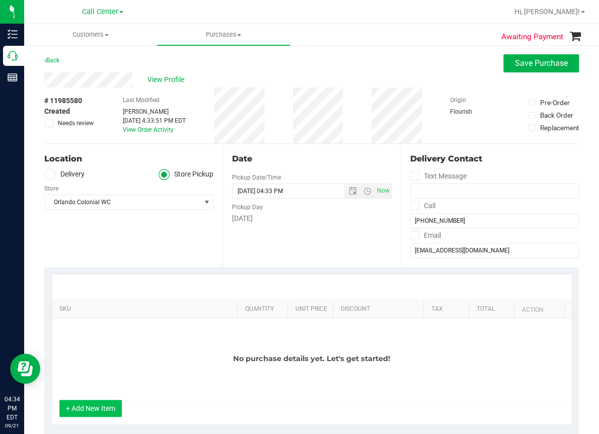
click at [105, 405] on button "+ Add New Item" at bounding box center [90, 408] width 62 height 17
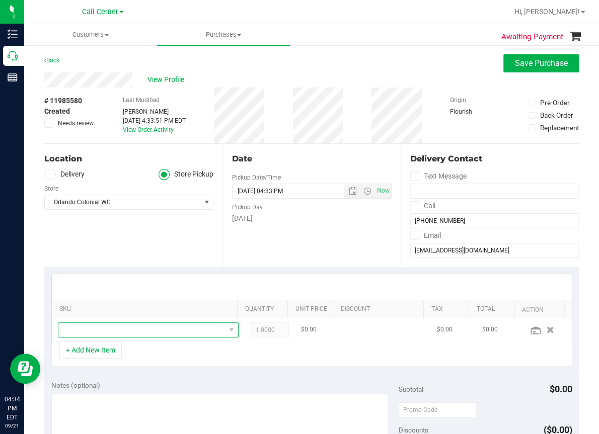
click at [85, 330] on span "NO DATA FOUND" at bounding box center [141, 330] width 167 height 14
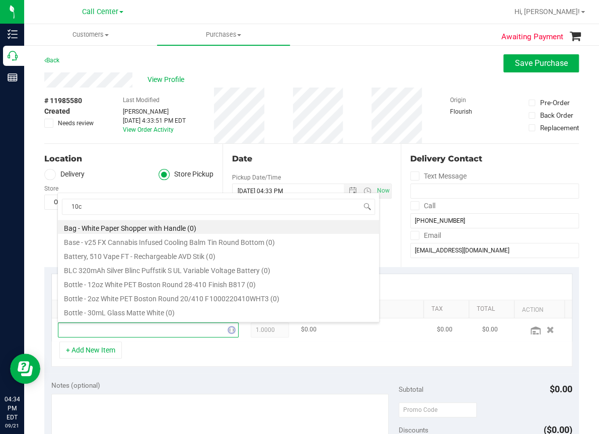
type input "10ct"
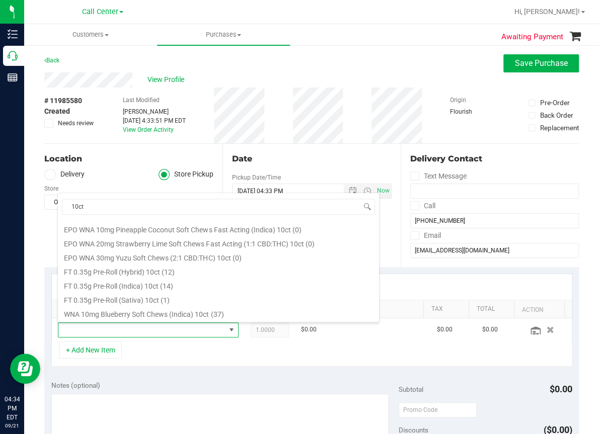
scroll to position [201, 0]
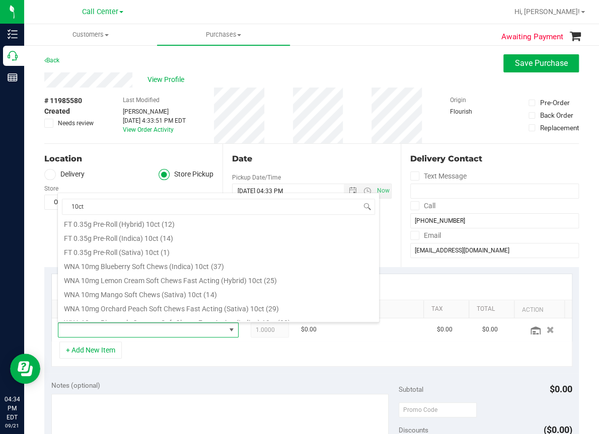
click at [141, 223] on li "FT 0.35g Pre-Roll (Hybrid) 10ct (12)" at bounding box center [218, 223] width 321 height 14
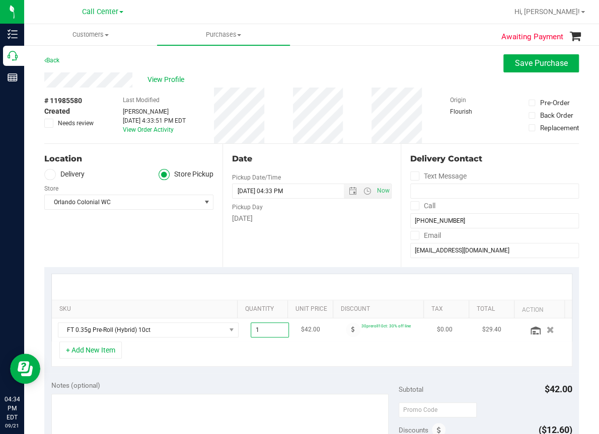
drag, startPoint x: 261, startPoint y: 332, endPoint x: 229, endPoint y: 330, distance: 32.2
click at [245, 330] on td "1.00 1" at bounding box center [270, 329] width 50 height 23
type input "4"
type input "4.00"
click at [260, 348] on div "+ Add New Item" at bounding box center [311, 354] width 521 height 25
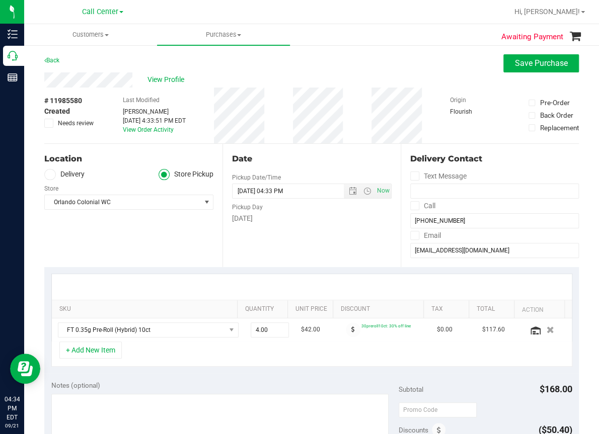
click at [238, 350] on div "+ Add New Item" at bounding box center [311, 354] width 521 height 25
click at [94, 354] on button "+ Add New Item" at bounding box center [90, 350] width 62 height 17
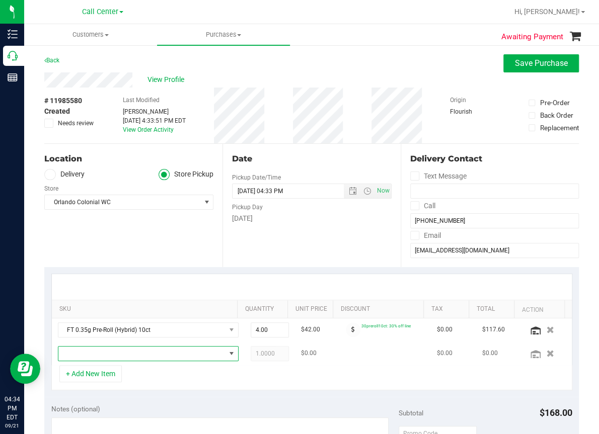
click at [84, 356] on span "NO DATA FOUND" at bounding box center [141, 354] width 167 height 14
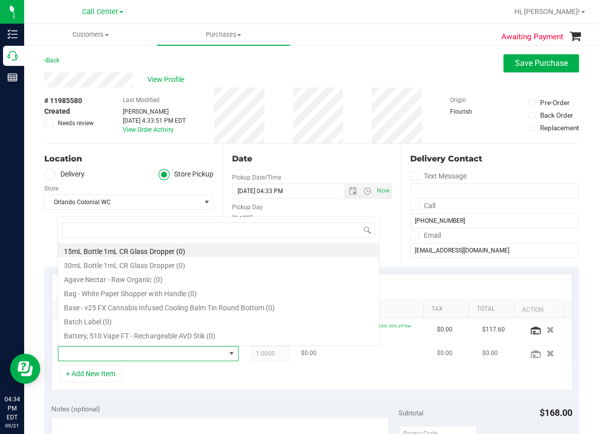
scroll to position [15, 158]
type input "s"
type input "q"
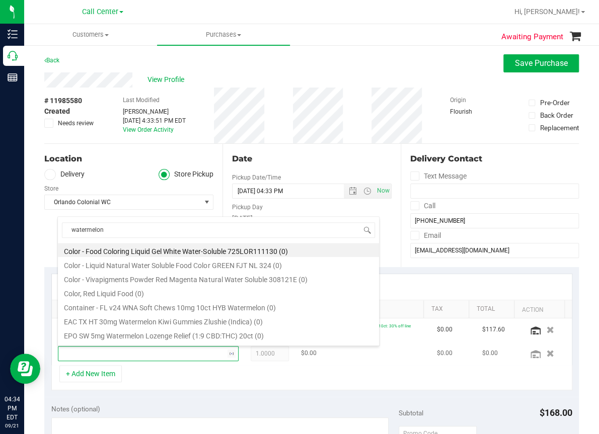
type input "watermelon"
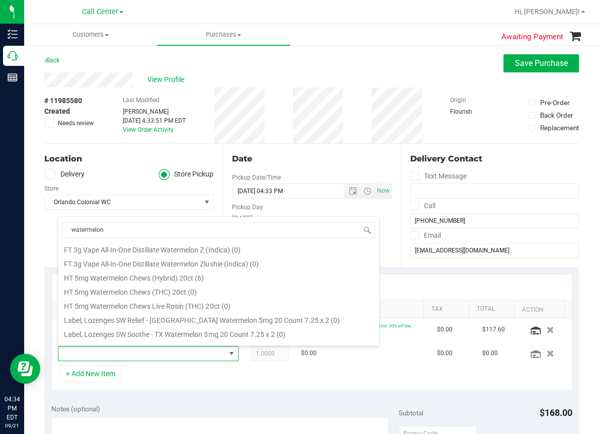
scroll to position [589, 0]
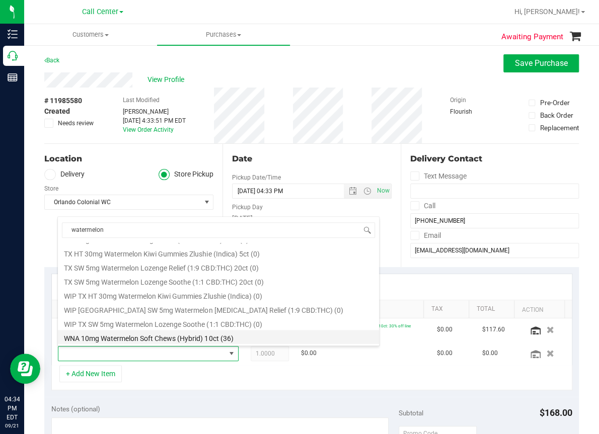
click at [218, 339] on li "WNA 10mg Watermelon Soft Chews (Hybrid) 10ct (36)" at bounding box center [218, 337] width 321 height 14
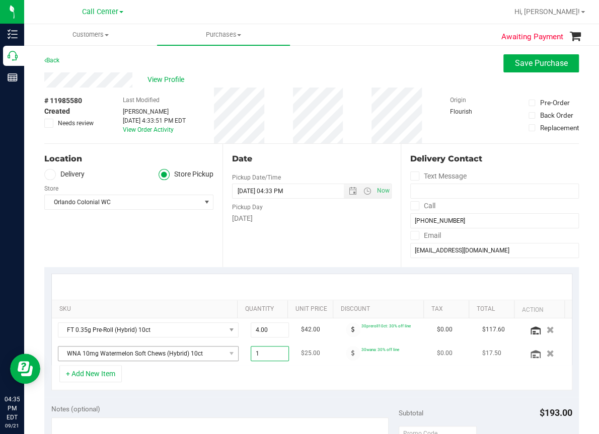
drag, startPoint x: 263, startPoint y: 350, endPoint x: 207, endPoint y: 359, distance: 56.1
click at [207, 359] on tr "WNA 10mg Watermelon Soft Chews (Hybrid) 10ct 1.00 1 $25.00 30wana: 30% off line…" at bounding box center [312, 353] width 520 height 23
type input "2"
type input "2.00"
click at [377, 370] on div "+ Add New Item" at bounding box center [311, 377] width 521 height 25
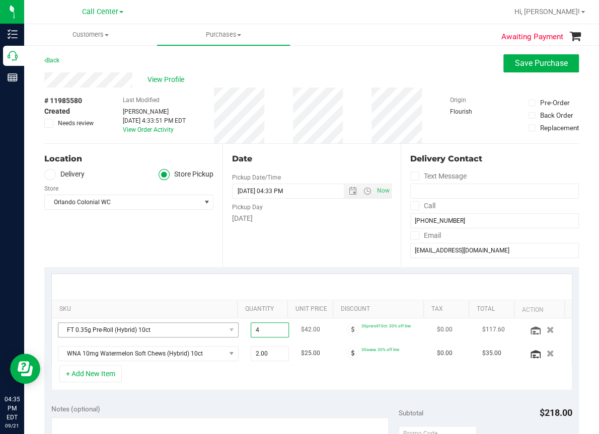
drag, startPoint x: 263, startPoint y: 326, endPoint x: 204, endPoint y: 325, distance: 59.4
click at [204, 325] on tr "FT 0.35g Pre-Roll (Hybrid) 10ct 4.00 4 $42.00 30preroll10ct: 30% off line $0.00…" at bounding box center [312, 330] width 520 height 24
type input "6"
type input "6.00"
click at [165, 274] on div at bounding box center [312, 287] width 520 height 26
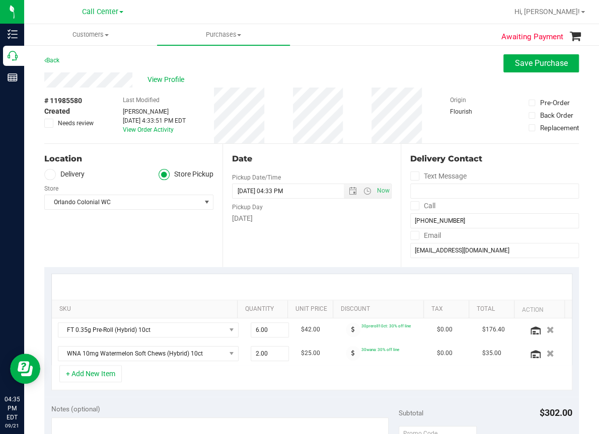
click at [187, 287] on div at bounding box center [312, 287] width 502 height 1
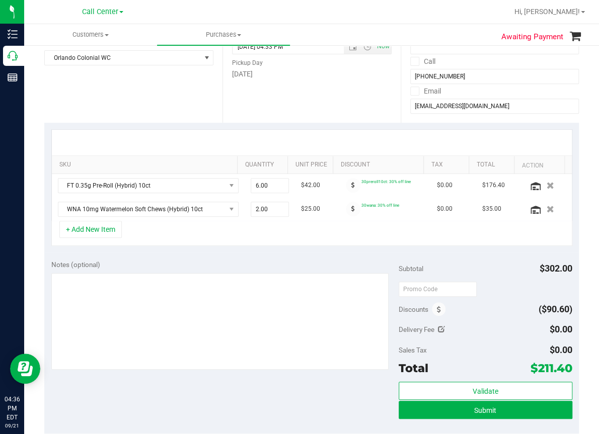
scroll to position [151, 0]
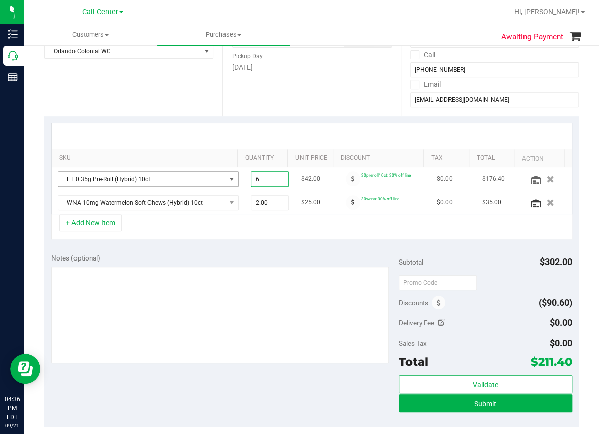
drag, startPoint x: 261, startPoint y: 177, endPoint x: 219, endPoint y: 182, distance: 41.6
click at [220, 182] on tr "FT 0.35g Pre-Roll (Hybrid) 10ct 6.00 6 $42.00 30preroll10ct: 30% off line $0.00…" at bounding box center [312, 180] width 520 height 24
type input "1"
type input "1.00"
click at [352, 128] on div at bounding box center [312, 136] width 520 height 26
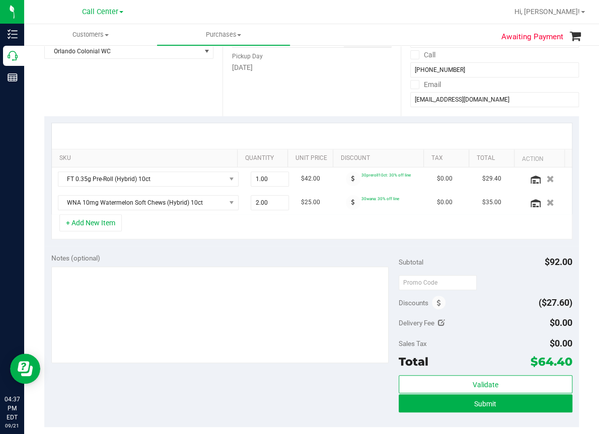
click at [160, 104] on div "Location Delivery Store Pickup Store [GEOGRAPHIC_DATA] Colonial WC Select Store…" at bounding box center [133, 54] width 178 height 123
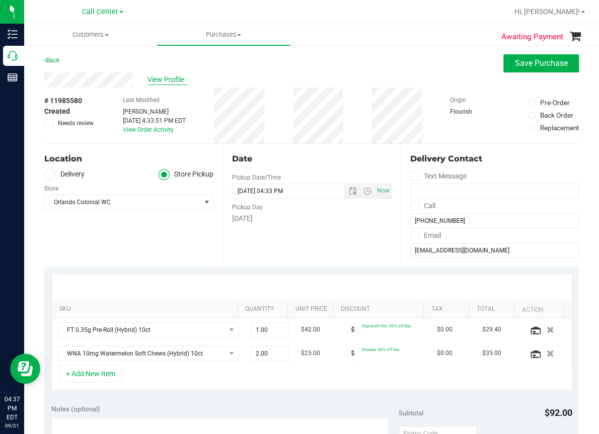
click at [175, 80] on span "View Profile" at bounding box center [167, 79] width 40 height 11
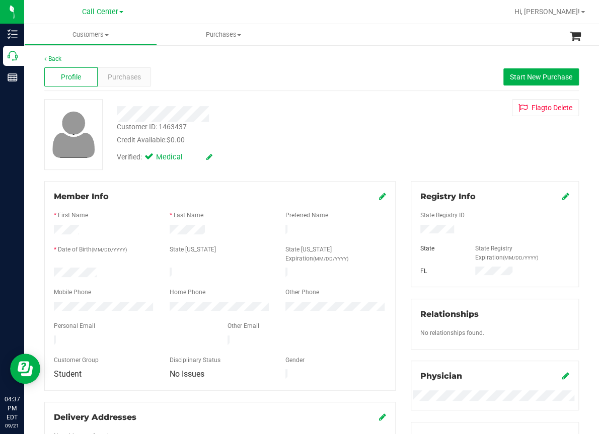
click at [249, 95] on div "Back Profile Purchases Start New Purchase Customer ID: 1463437 Credit Available…" at bounding box center [311, 379] width 534 height 651
click at [124, 77] on span "Purchases" at bounding box center [124, 77] width 33 height 11
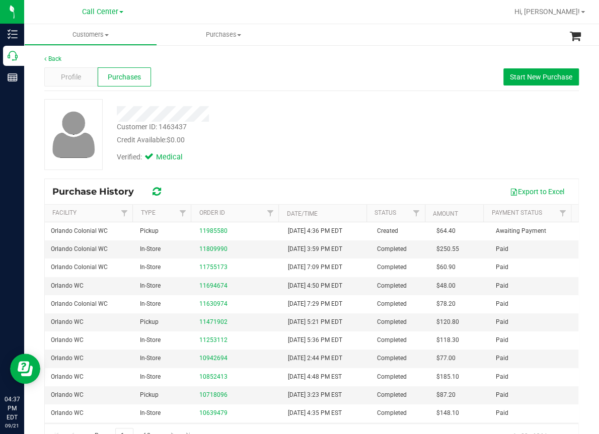
click at [284, 111] on div at bounding box center [246, 114] width 275 height 16
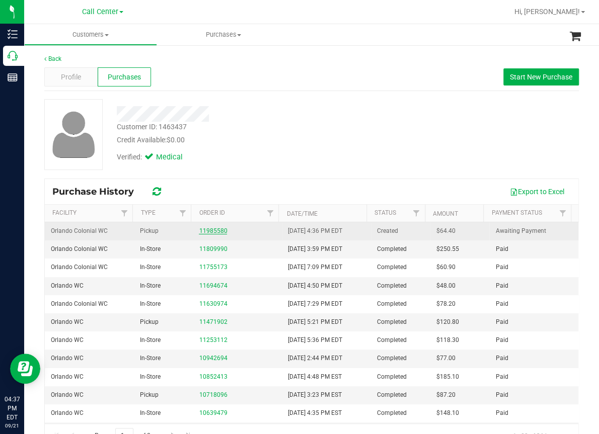
click at [214, 231] on link "11985580" at bounding box center [213, 230] width 28 height 7
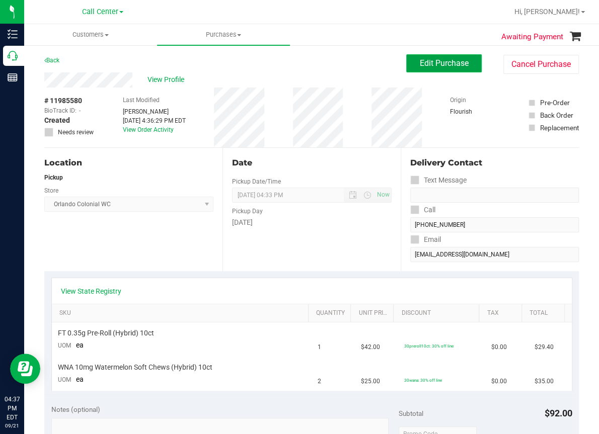
click at [450, 61] on span "Edit Purchase" at bounding box center [444, 63] width 49 height 10
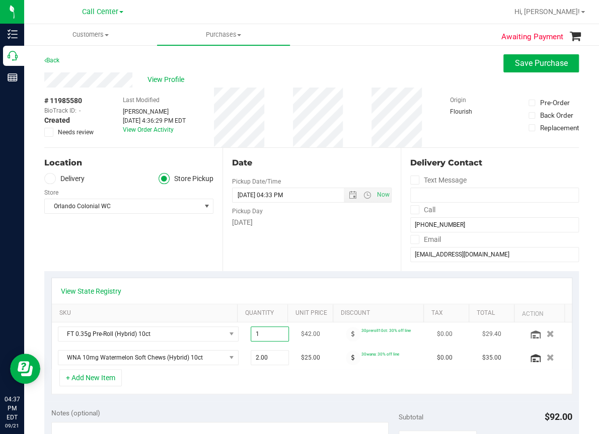
drag, startPoint x: 258, startPoint y: 330, endPoint x: 233, endPoint y: 333, distance: 24.9
click at [245, 333] on td "1.00 1" at bounding box center [270, 334] width 50 height 24
type input "6"
type input "6.00"
click at [309, 290] on div "View State Registry" at bounding box center [312, 291] width 502 height 10
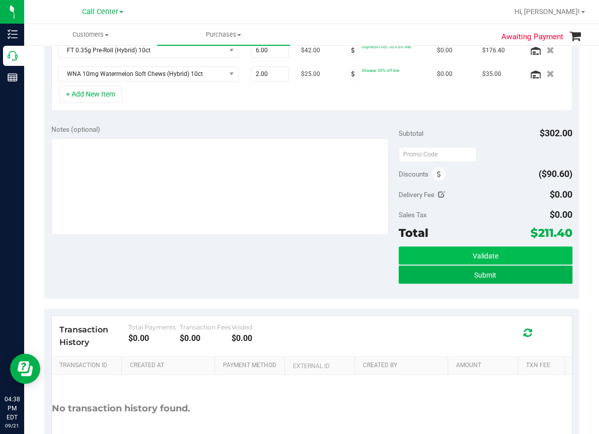
scroll to position [302, 0]
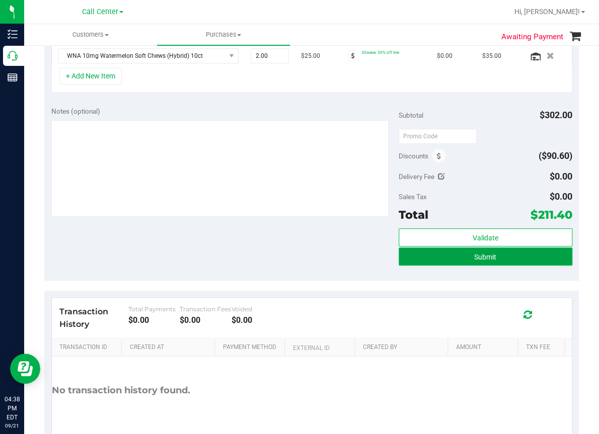
click at [477, 258] on span "Submit" at bounding box center [485, 257] width 22 height 8
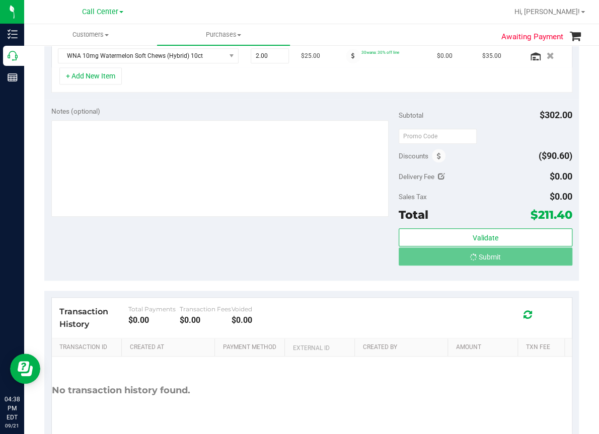
scroll to position [286, 0]
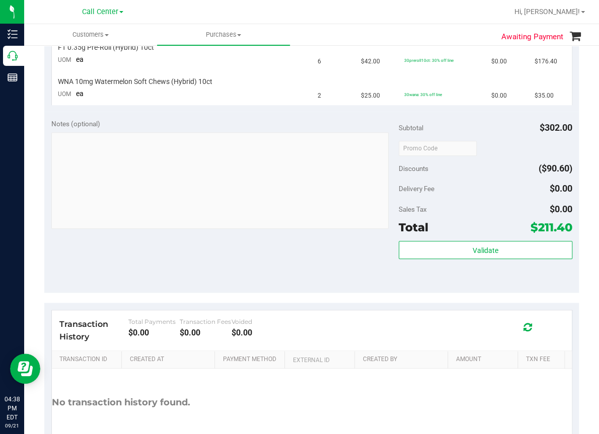
click at [194, 266] on div "Notes (optional) Subtotal $302.00 Discounts ($90.60) Delivery Fee $0.00 Sales T…" at bounding box center [311, 202] width 534 height 181
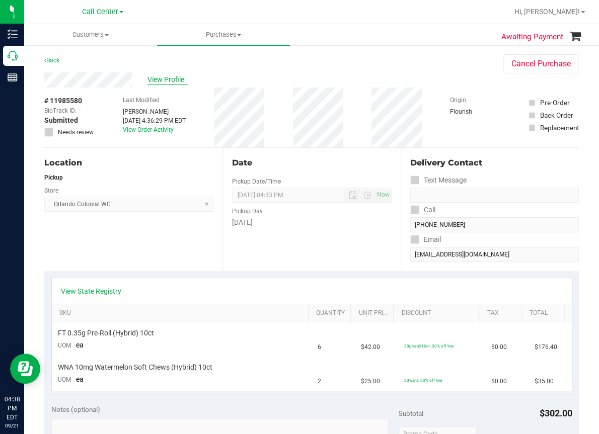
click at [166, 76] on span "View Profile" at bounding box center [167, 79] width 40 height 11
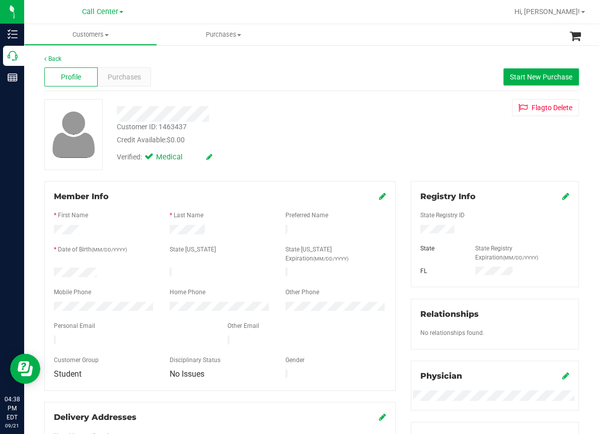
click at [224, 70] on div "Profile Purchases Start New Purchase" at bounding box center [311, 77] width 534 height 28
click at [131, 77] on span "Purchases" at bounding box center [124, 77] width 33 height 11
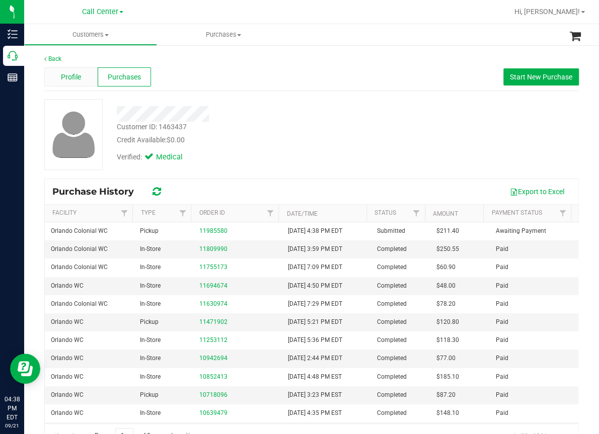
click at [69, 77] on span "Profile" at bounding box center [71, 77] width 20 height 11
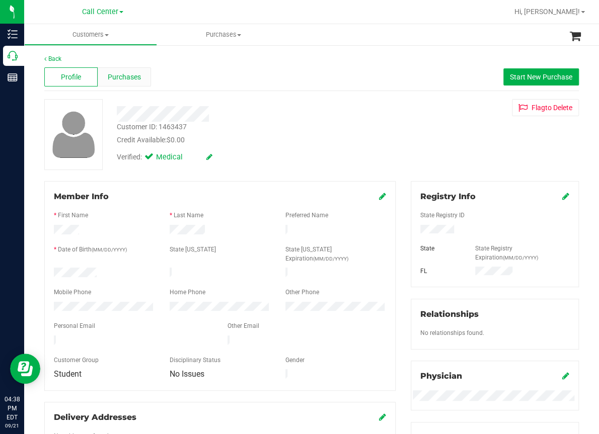
click at [124, 72] on span "Purchases" at bounding box center [124, 77] width 33 height 11
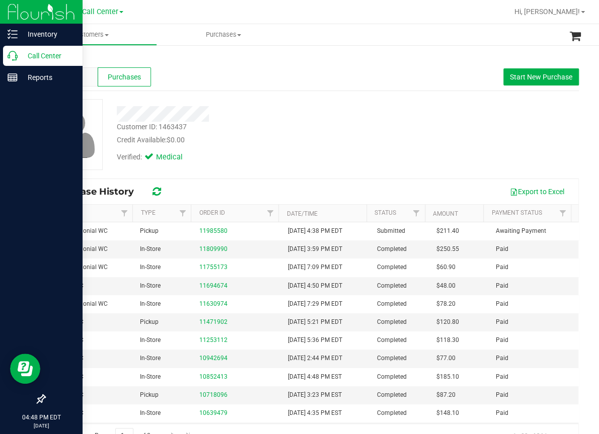
click at [8, 58] on icon at bounding box center [13, 56] width 10 height 10
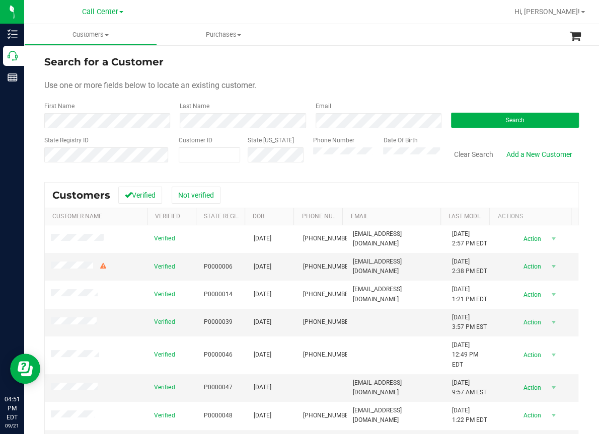
click at [141, 174] on div "Search for a Customer Use one or more fields below to locate an existing custom…" at bounding box center [311, 288] width 534 height 469
